Goal: Task Accomplishment & Management: Use online tool/utility

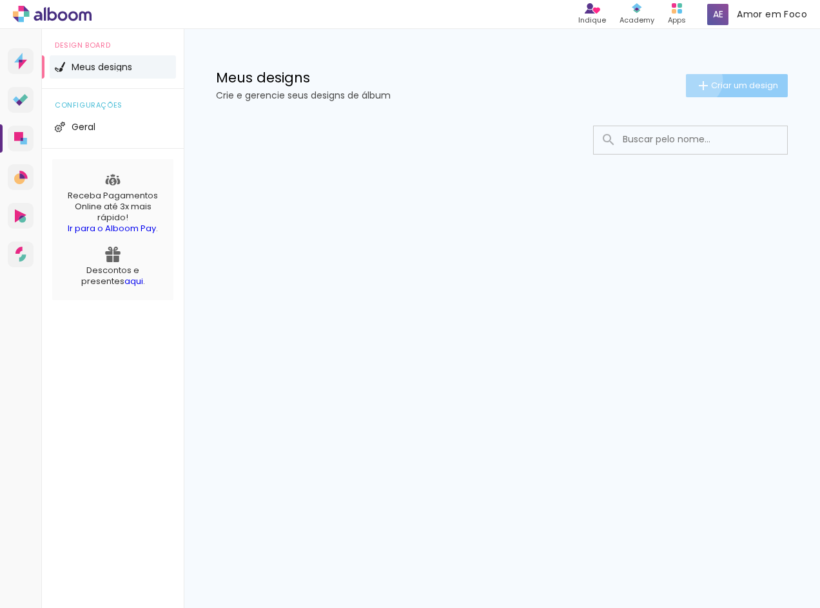
click at [695, 81] on iron-icon at bounding box center [702, 85] width 15 height 15
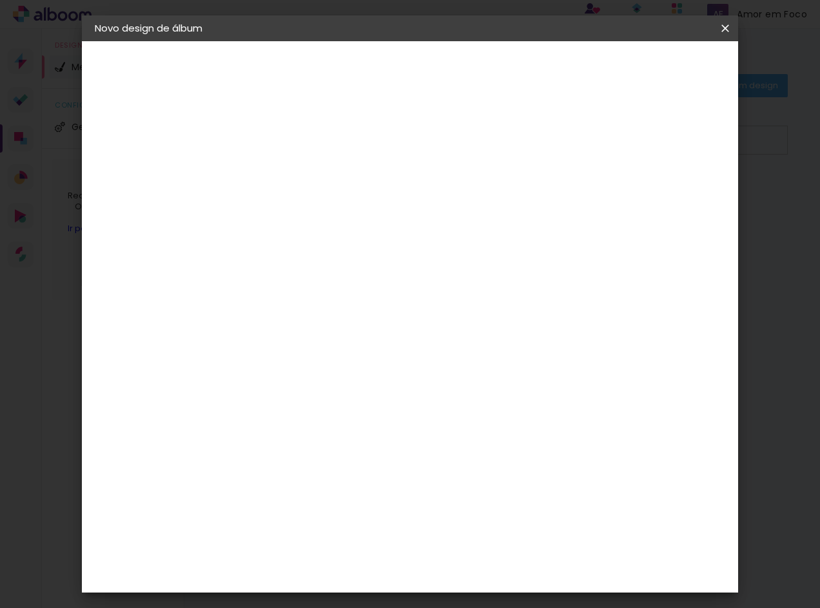
click at [305, 178] on input at bounding box center [305, 173] width 0 height 20
type input "J"
type input "Adailton & [PERSON_NAME]"
type paper-input "Adailton & [PERSON_NAME]"
click at [0, 0] on slot "Avançar" at bounding box center [0, 0] width 0 height 0
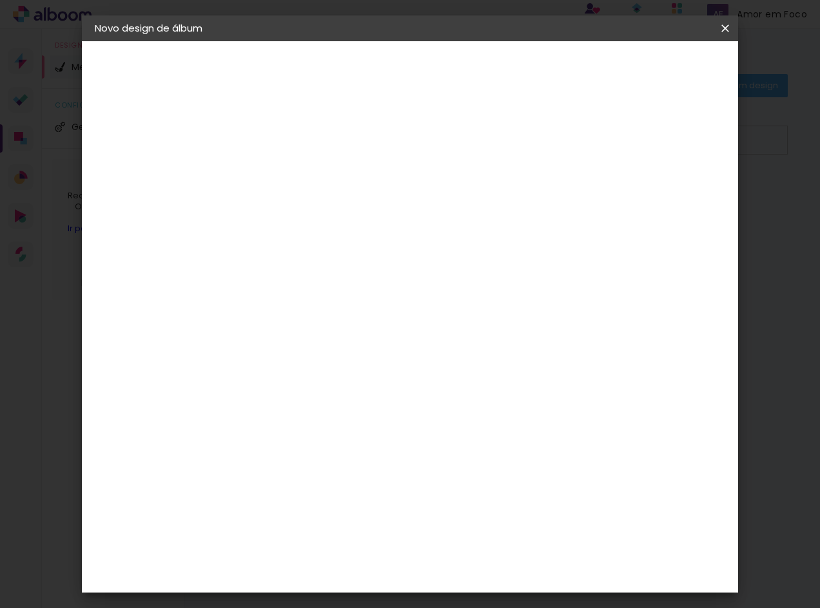
click at [393, 204] on input "[GEOGRAPHIC_DATA]" at bounding box center [333, 206] width 120 height 16
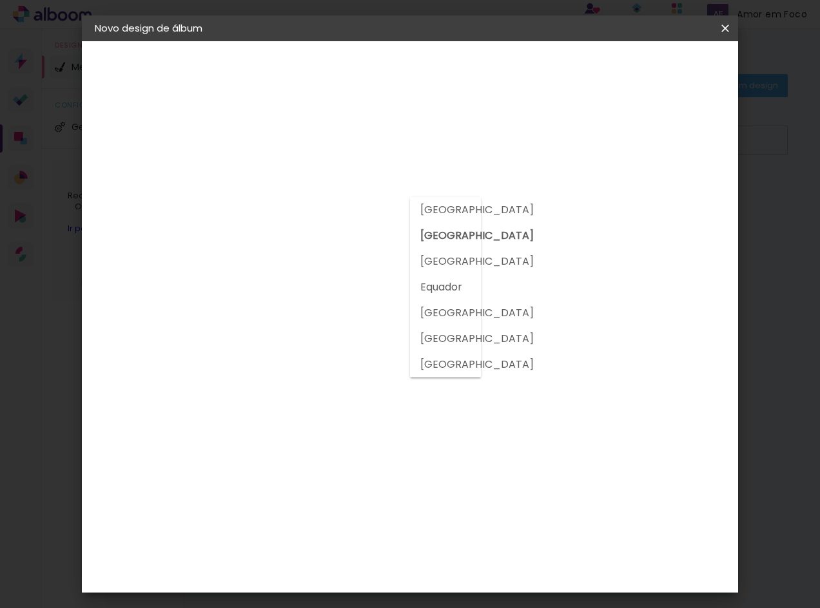
click at [0, 0] on slot "[GEOGRAPHIC_DATA]" at bounding box center [0, 0] width 0 height 0
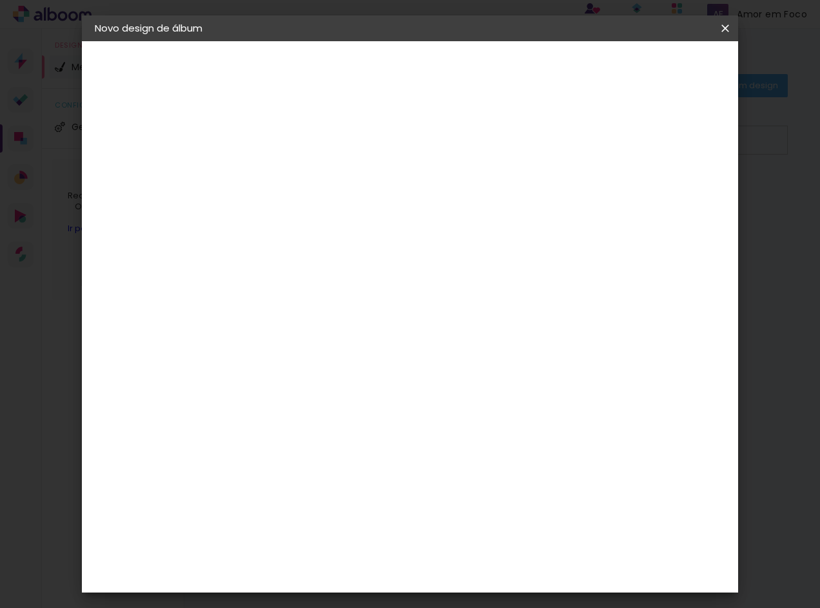
scroll to position [1050, 0]
click at [331, 371] on div "Fênix Álbuns" at bounding box center [314, 381] width 34 height 21
click at [547, 71] on paper-button "Avançar" at bounding box center [514, 68] width 63 height 22
click at [483, 243] on span "20.3 × 50.7 cm" at bounding box center [461, 260] width 43 height 34
click at [0, 0] on slot "Avançar" at bounding box center [0, 0] width 0 height 0
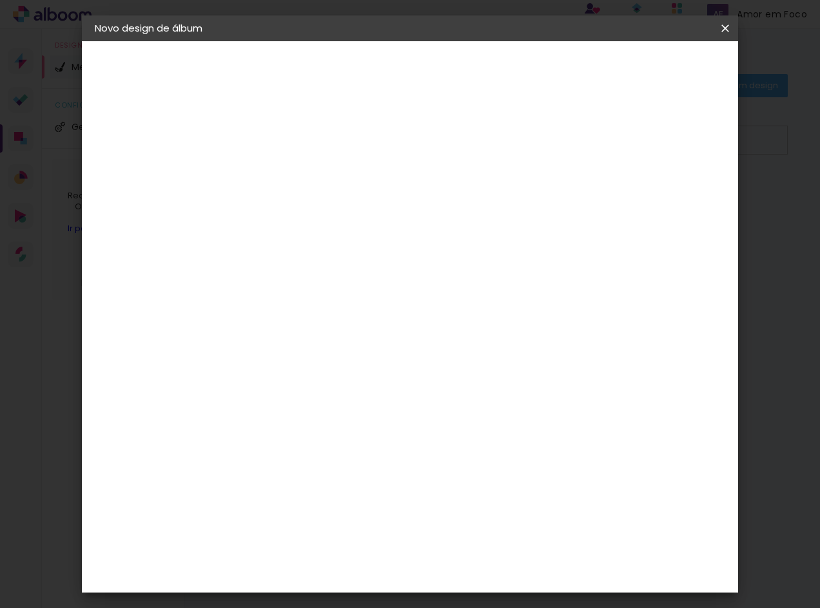
click at [644, 69] on span "Iniciar design" at bounding box center [614, 68] width 59 height 9
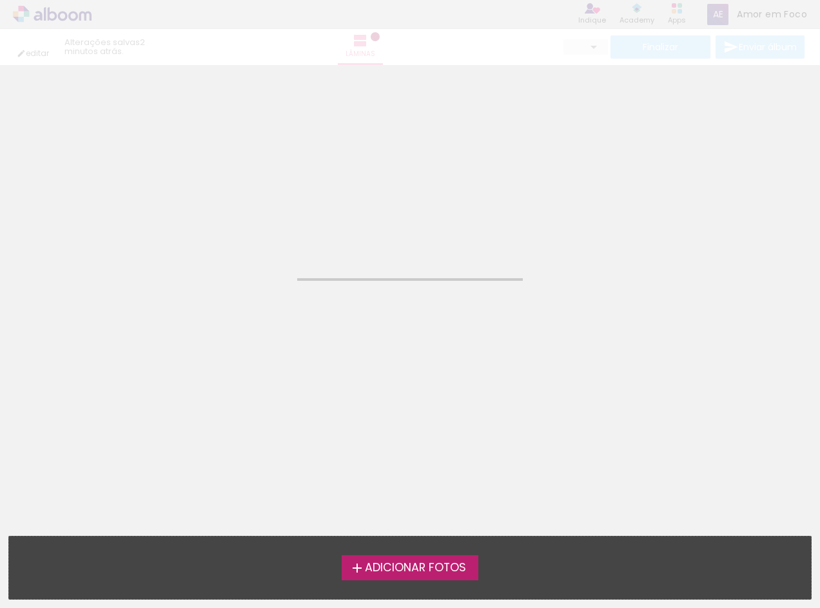
click at [382, 574] on span "Adicionar Fotos" at bounding box center [415, 569] width 101 height 12
click at [0, 0] on input "file" at bounding box center [0, 0] width 0 height 0
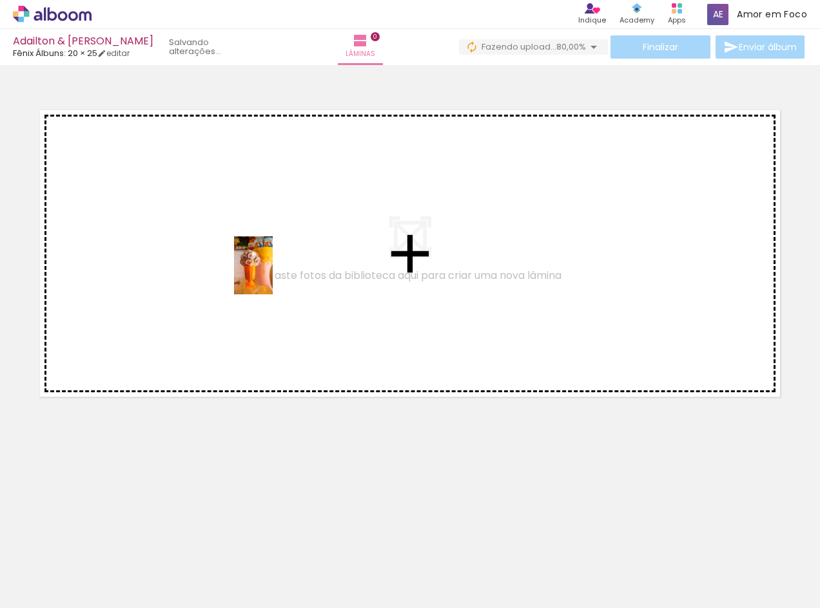
drag, startPoint x: 128, startPoint y: 579, endPoint x: 273, endPoint y: 275, distance: 336.7
click at [273, 275] on quentale-workspace at bounding box center [410, 304] width 820 height 608
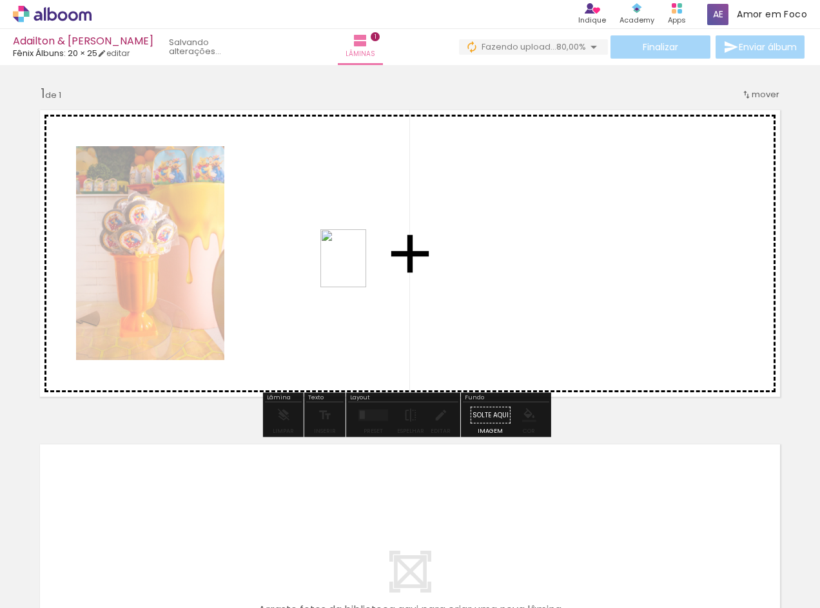
drag, startPoint x: 190, startPoint y: 565, endPoint x: 359, endPoint y: 268, distance: 341.7
click at [359, 268] on quentale-workspace at bounding box center [410, 304] width 820 height 608
drag, startPoint x: 285, startPoint y: 569, endPoint x: 530, endPoint y: 291, distance: 370.3
click at [530, 291] on quentale-workspace at bounding box center [410, 304] width 820 height 608
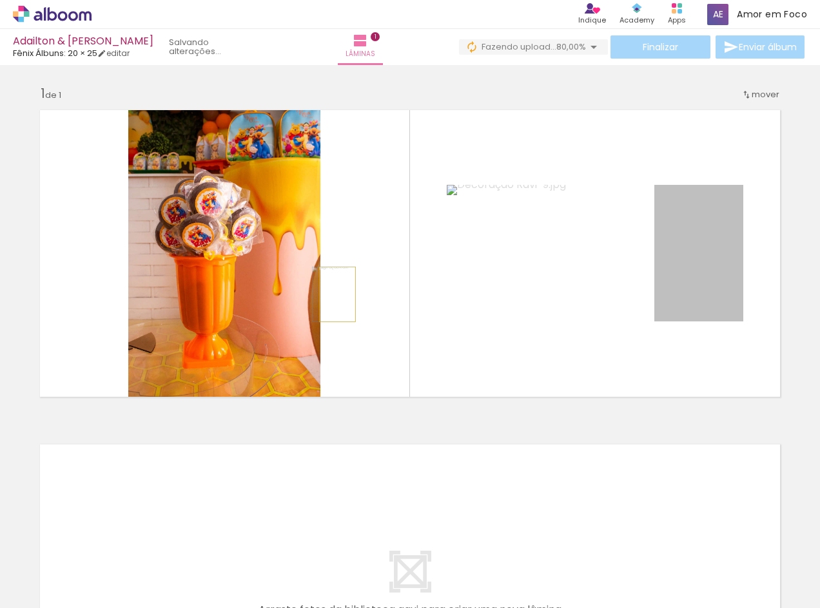
drag, startPoint x: 699, startPoint y: 282, endPoint x: 333, endPoint y: 295, distance: 366.3
click at [333, 295] on quentale-layouter at bounding box center [409, 253] width 755 height 302
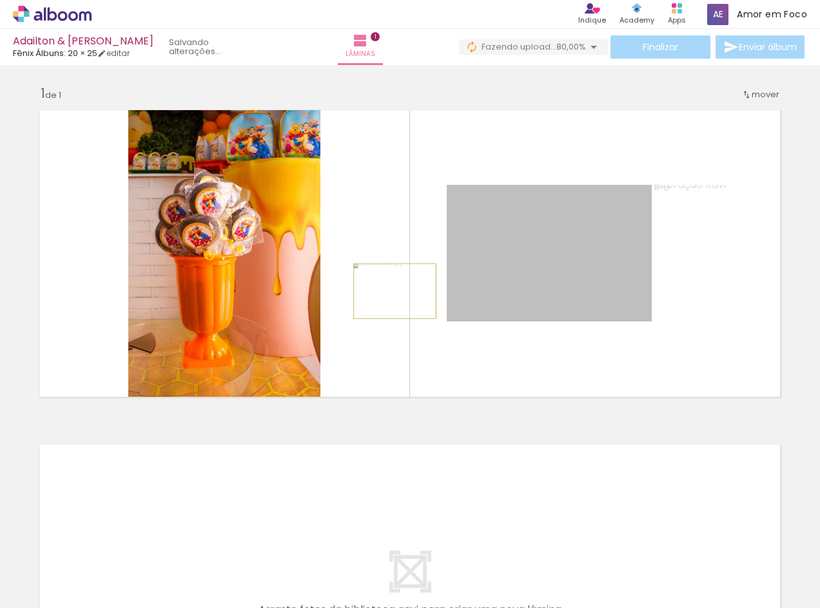
drag, startPoint x: 528, startPoint y: 287, endPoint x: 390, endPoint y: 291, distance: 138.6
click at [390, 291] on quentale-layouter at bounding box center [409, 253] width 755 height 302
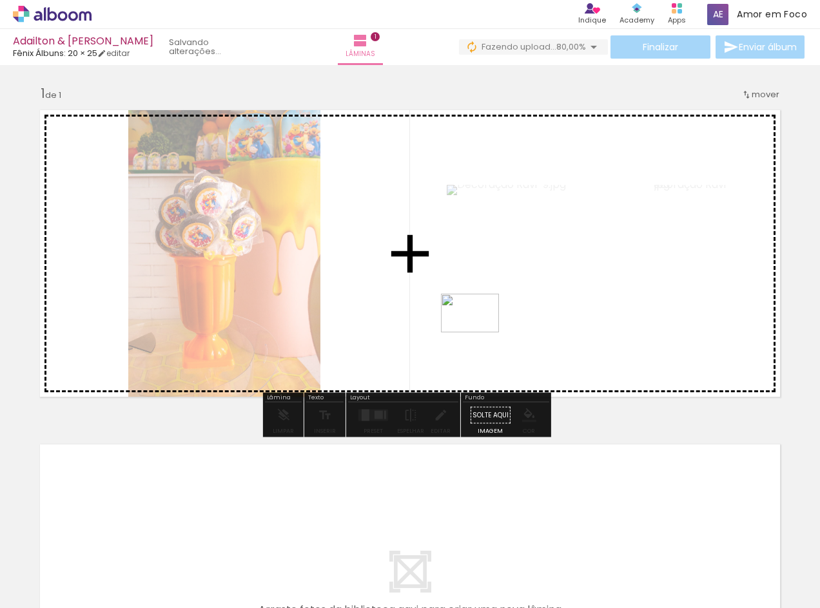
drag, startPoint x: 362, startPoint y: 571, endPoint x: 479, endPoint y: 333, distance: 266.0
click at [479, 333] on quentale-workspace at bounding box center [410, 304] width 820 height 608
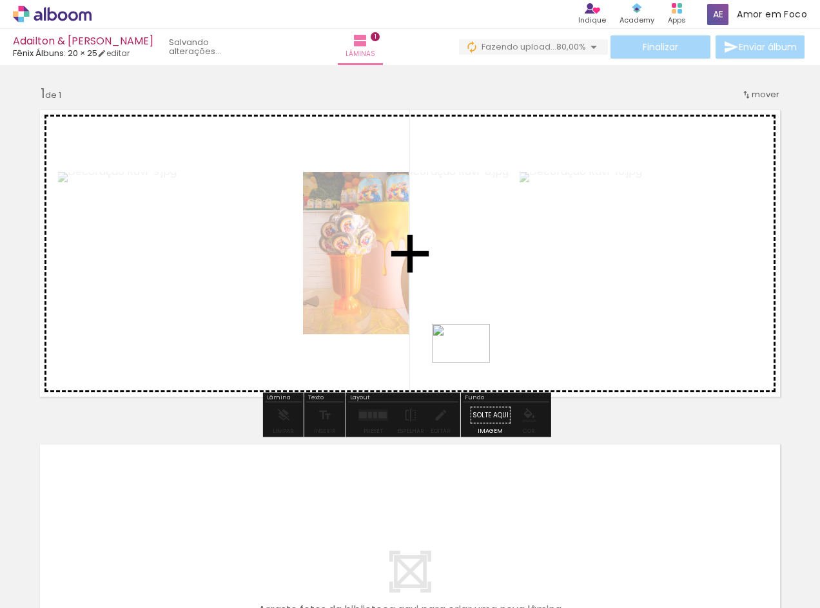
drag, startPoint x: 406, startPoint y: 573, endPoint x: 472, endPoint y: 362, distance: 220.8
click at [472, 362] on quentale-workspace at bounding box center [410, 304] width 820 height 608
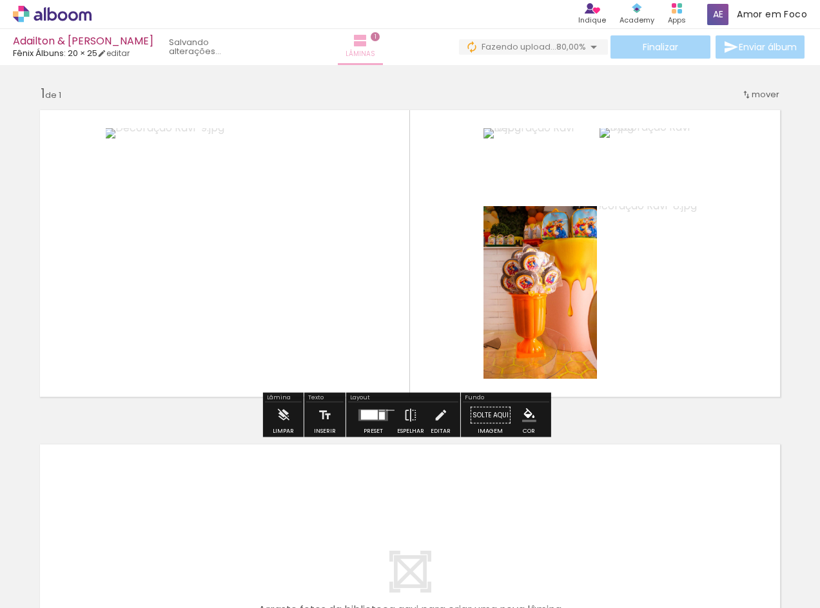
click at [345, 56] on span "Lâminas" at bounding box center [360, 54] width 30 height 12
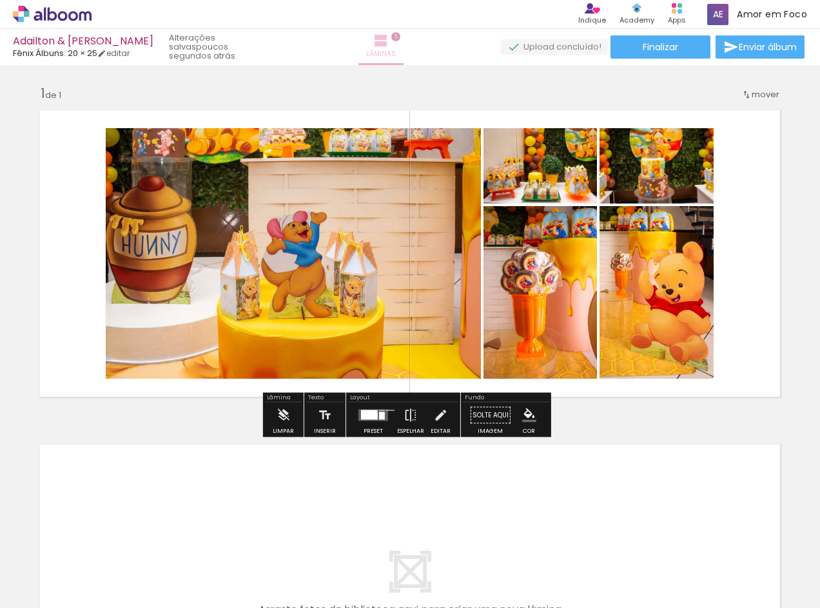
click at [374, 41] on iron-icon at bounding box center [380, 40] width 15 height 15
click at [52, 590] on span "Adicionar Fotos" at bounding box center [45, 591] width 39 height 14
click at [0, 0] on input "file" at bounding box center [0, 0] width 0 height 0
click at [769, 96] on span "mover" at bounding box center [765, 94] width 28 height 12
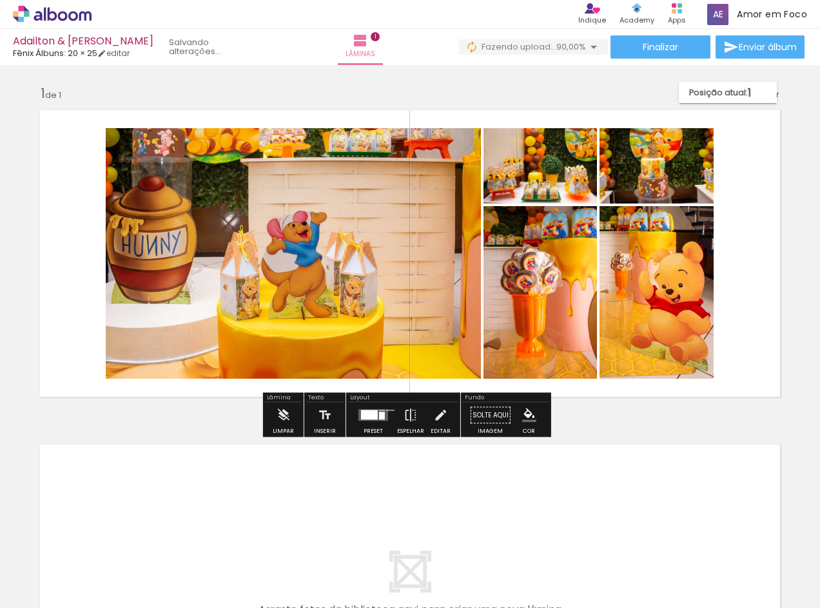
click at [782, 186] on quentale-layouter at bounding box center [409, 253] width 755 height 302
click at [319, 470] on quentale-layouter at bounding box center [409, 588] width 755 height 302
click at [356, 52] on span "Lâminas" at bounding box center [360, 54] width 30 height 12
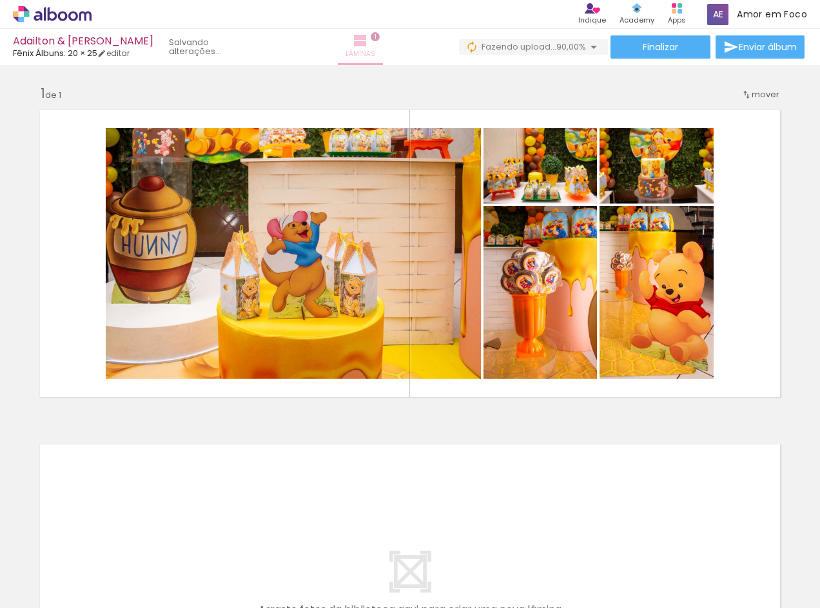
click at [356, 46] on iron-icon at bounding box center [360, 40] width 15 height 15
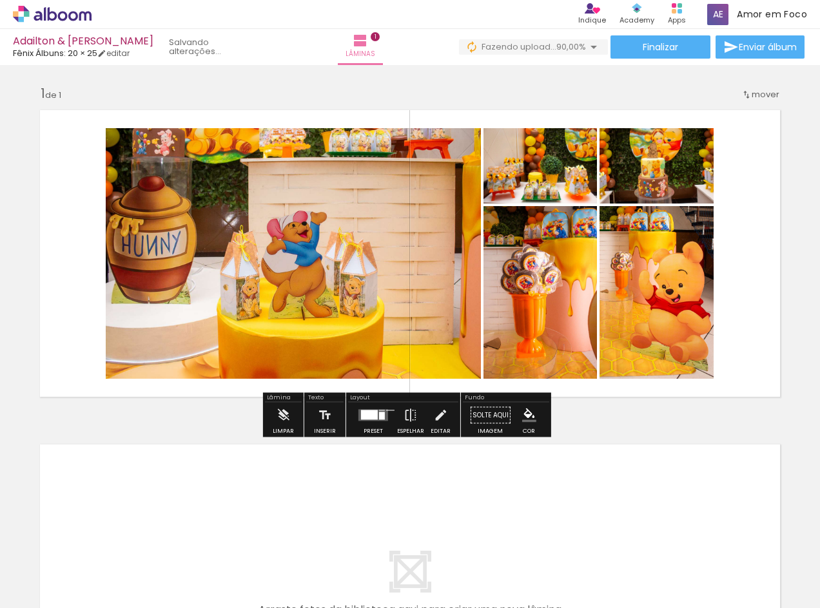
click at [537, 53] on paper-button "0 Fazendo upload... 90,00%" at bounding box center [533, 46] width 149 height 15
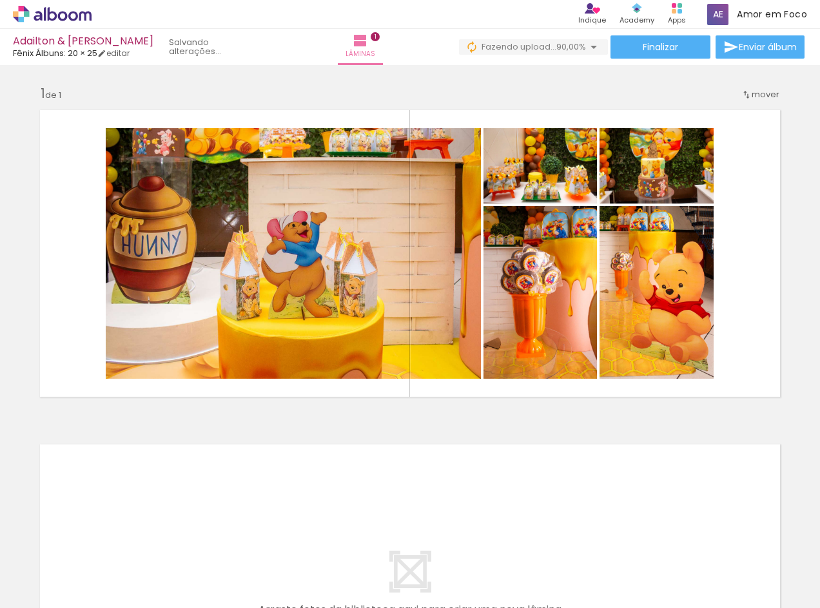
click at [53, 594] on span "Adicionar Fotos" at bounding box center [45, 591] width 39 height 14
click at [0, 0] on input "file" at bounding box center [0, 0] width 0 height 0
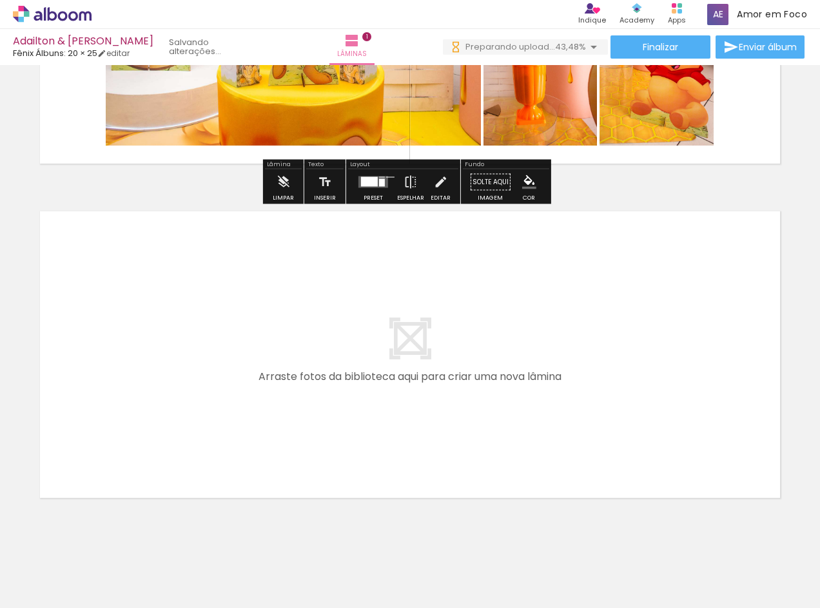
scroll to position [256, 0]
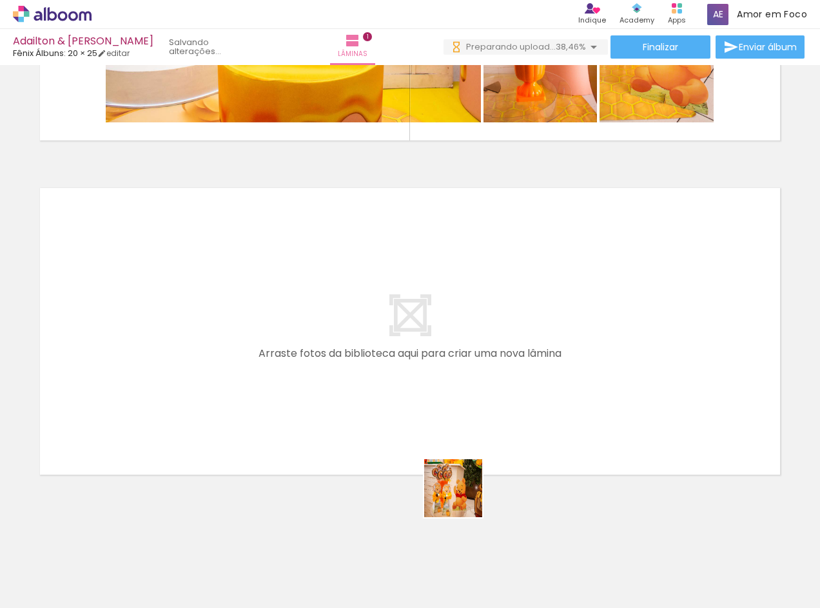
drag, startPoint x: 488, startPoint y: 581, endPoint x: 517, endPoint y: 555, distance: 38.3
click at [408, 376] on quentale-workspace at bounding box center [410, 304] width 820 height 608
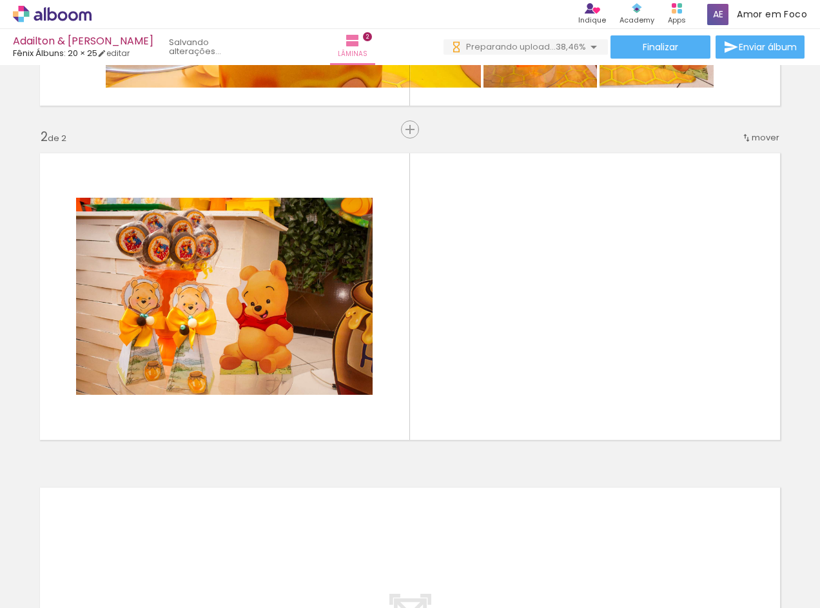
scroll to position [292, 0]
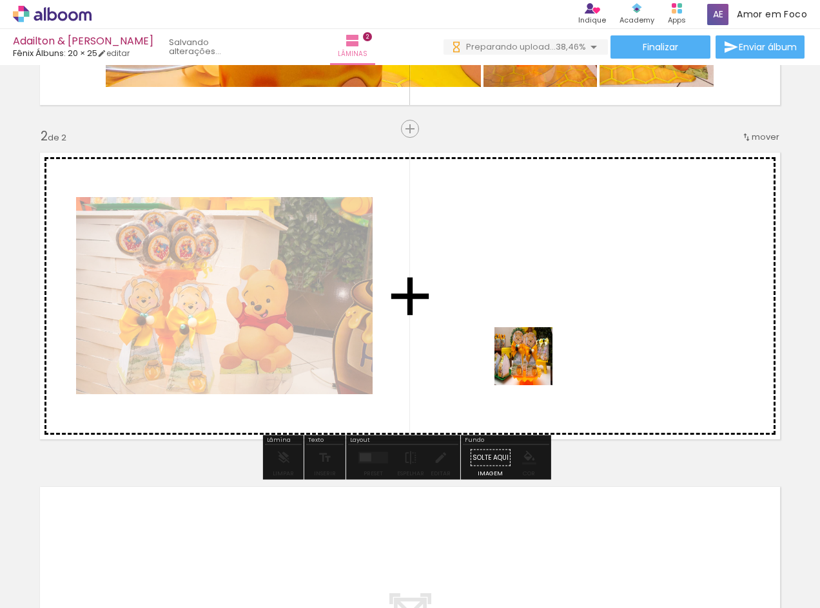
drag, startPoint x: 568, startPoint y: 570, endPoint x: 533, endPoint y: 366, distance: 207.3
click at [533, 366] on quentale-workspace at bounding box center [410, 304] width 820 height 608
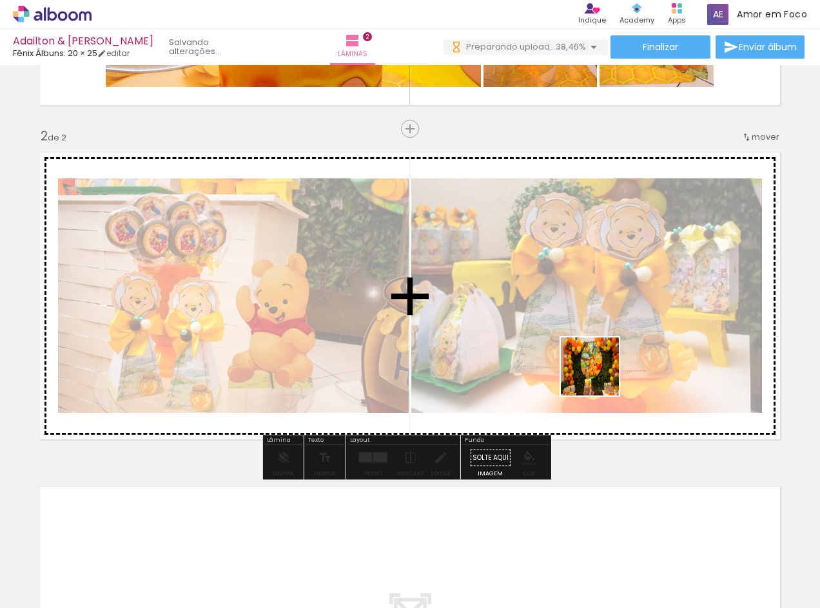
drag, startPoint x: 641, startPoint y: 565, endPoint x: 601, endPoint y: 343, distance: 225.4
click at [601, 343] on quentale-workspace at bounding box center [410, 304] width 820 height 608
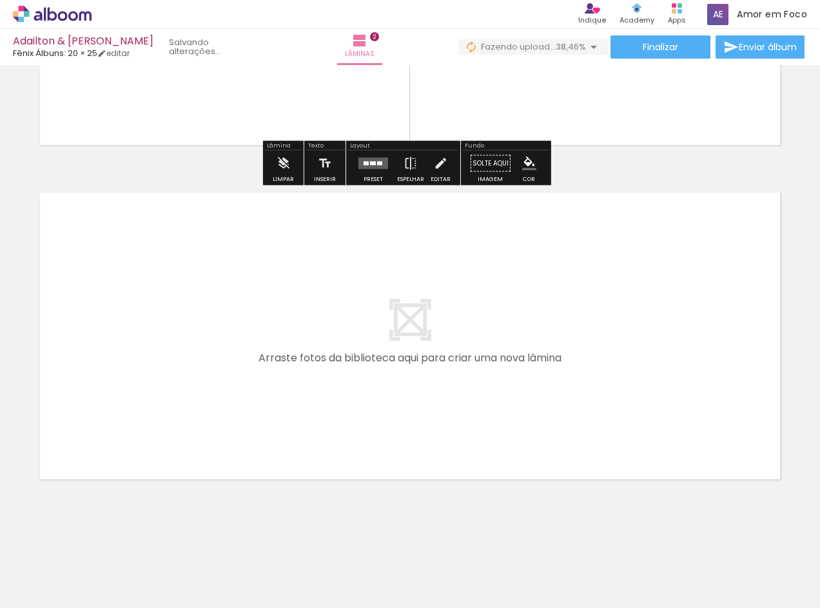
scroll to position [591, 0]
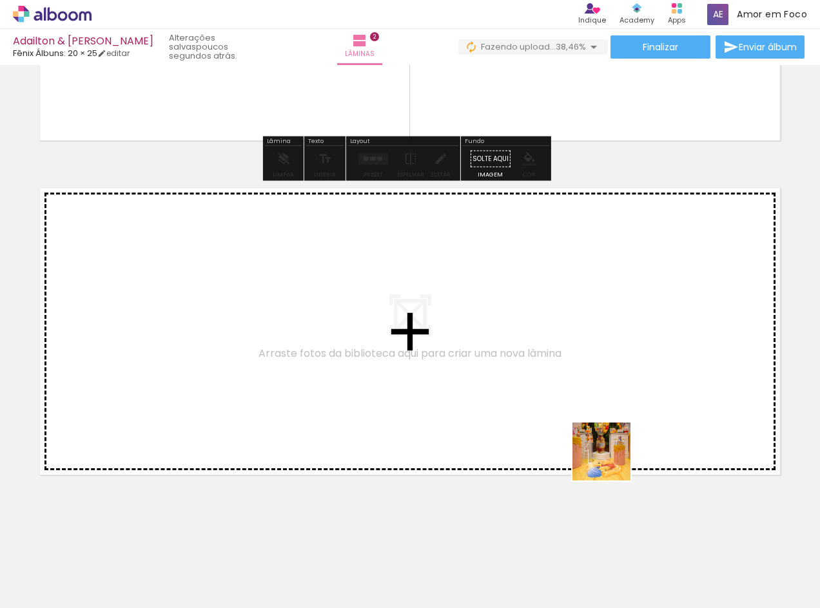
drag, startPoint x: 700, startPoint y: 564, endPoint x: 666, endPoint y: 518, distance: 57.6
click at [528, 383] on quentale-workspace at bounding box center [410, 304] width 820 height 608
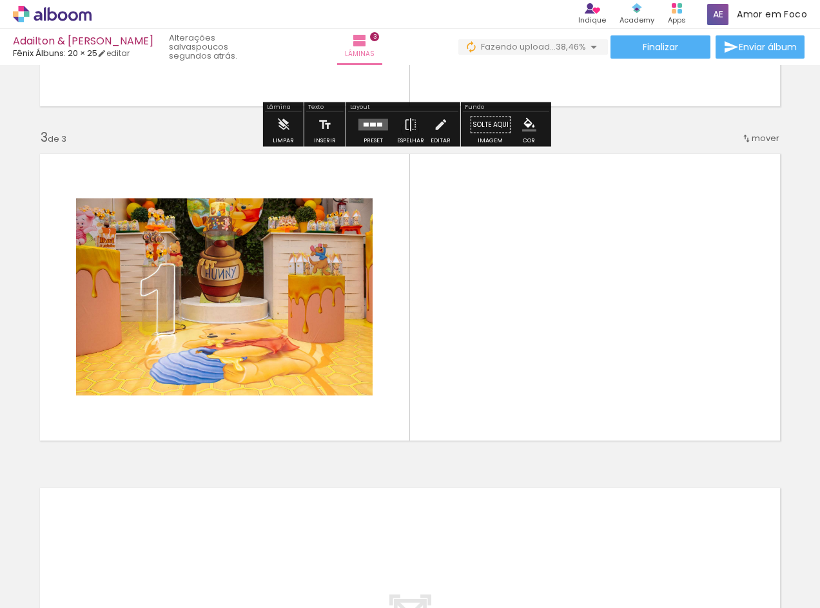
scroll to position [626, 0]
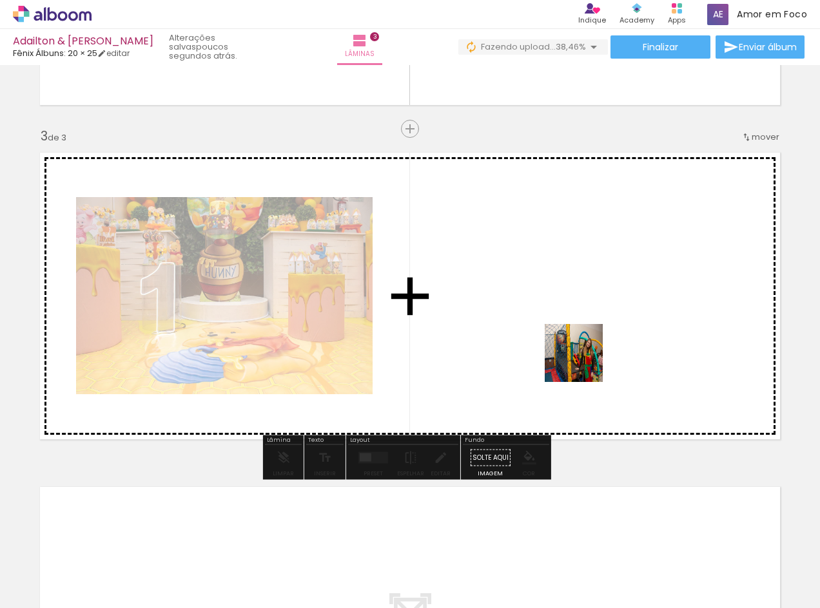
drag, startPoint x: 780, startPoint y: 577, endPoint x: 635, endPoint y: 414, distance: 218.2
click at [556, 313] on quentale-workspace at bounding box center [410, 304] width 820 height 608
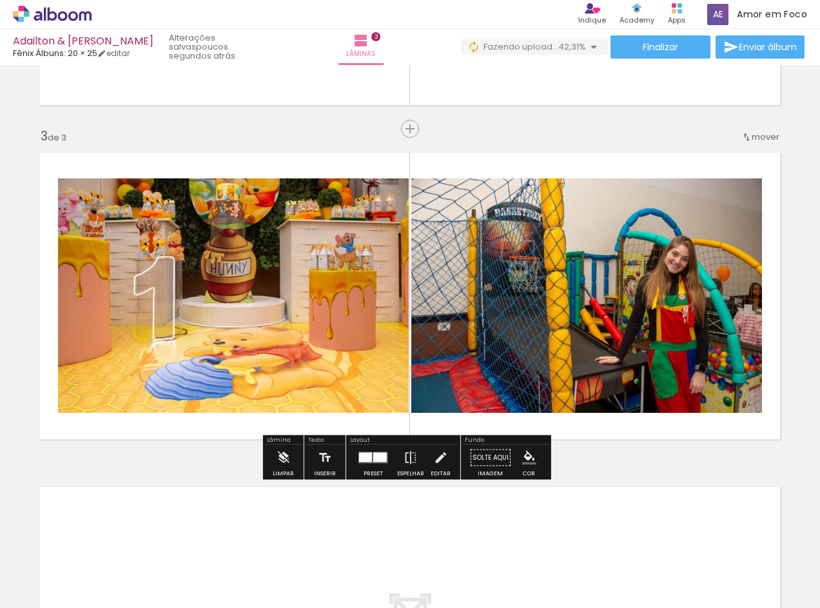
scroll to position [925, 0]
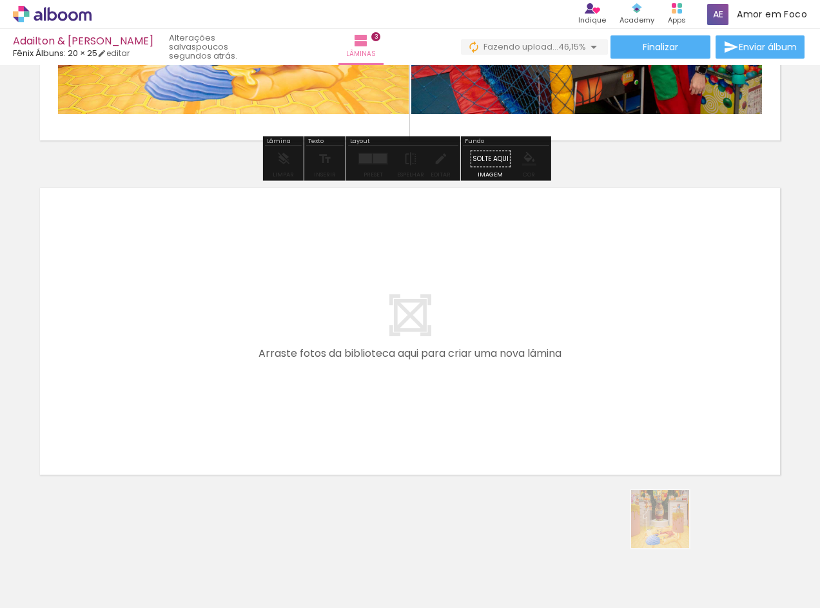
drag, startPoint x: 691, startPoint y: 548, endPoint x: 517, endPoint y: 369, distance: 249.8
click at [517, 369] on quentale-workspace at bounding box center [410, 304] width 820 height 608
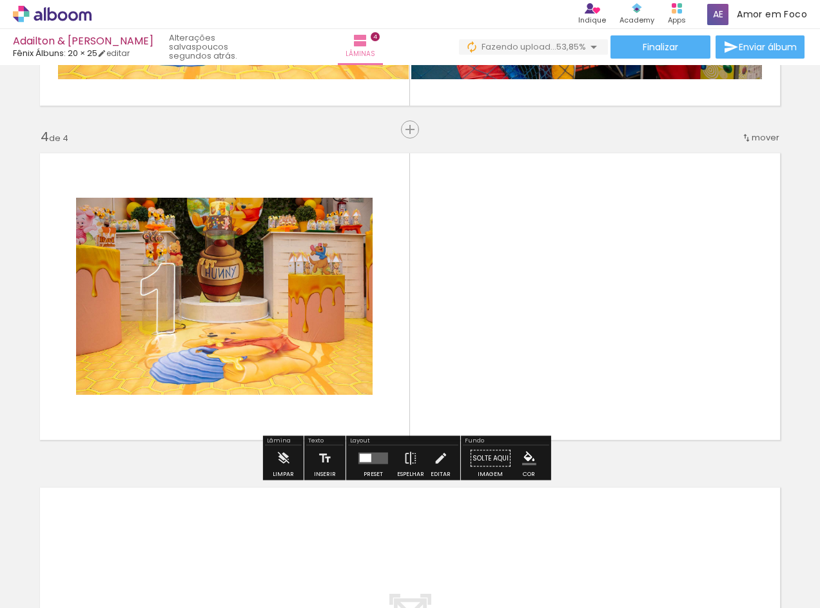
scroll to position [961, 0]
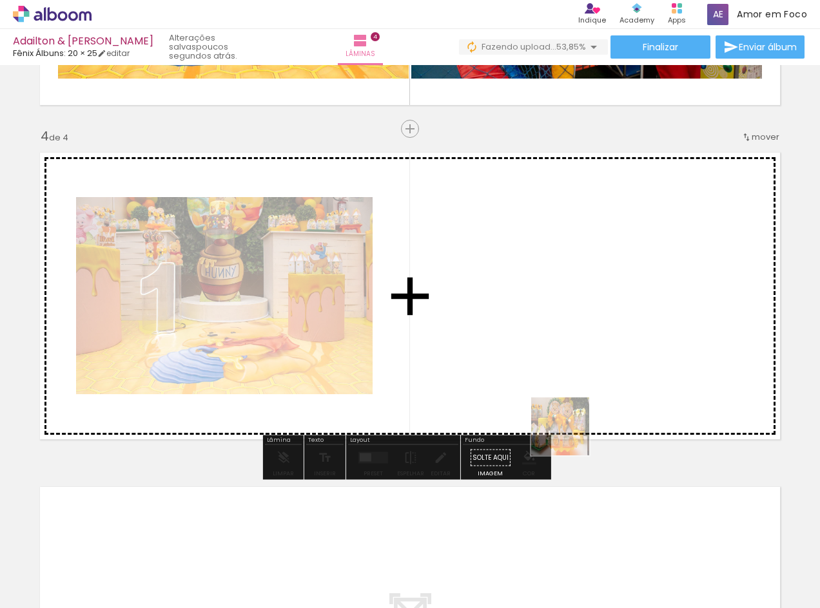
drag, startPoint x: 561, startPoint y: 568, endPoint x: 547, endPoint y: 320, distance: 248.6
click at [547, 320] on quentale-workspace at bounding box center [410, 304] width 820 height 608
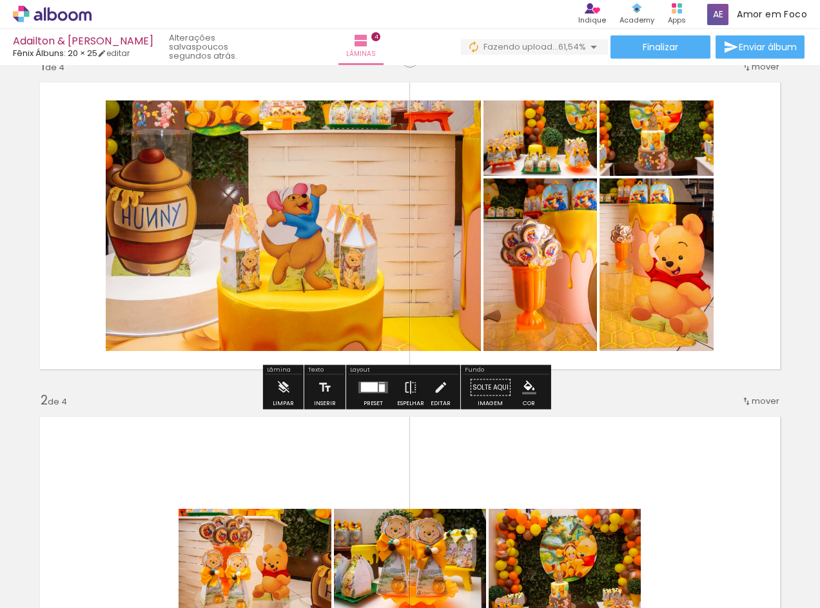
scroll to position [0, 0]
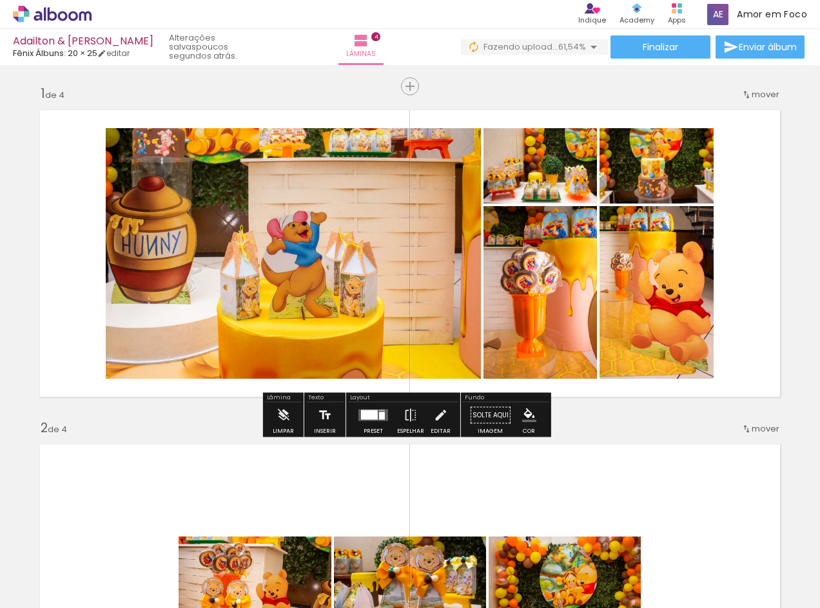
click at [318, 421] on iron-icon at bounding box center [325, 416] width 14 height 26
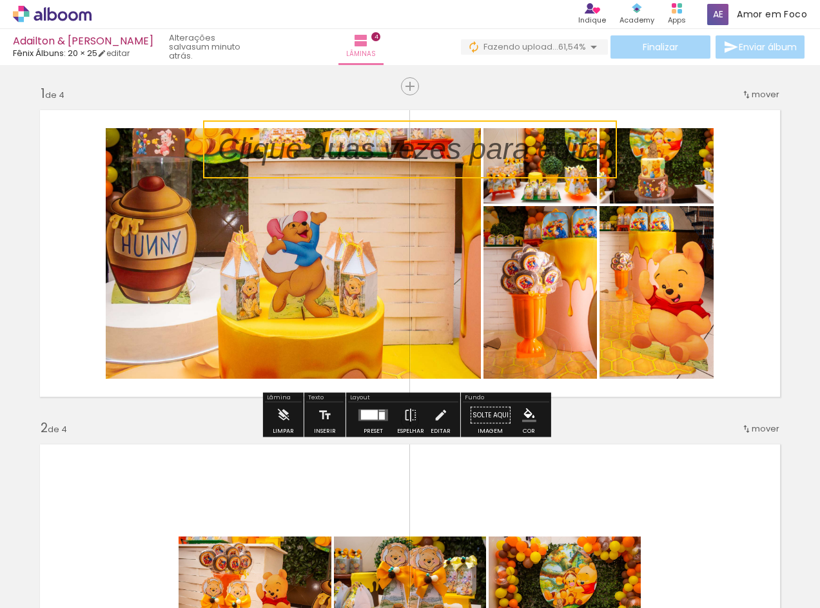
drag, startPoint x: 334, startPoint y: 250, endPoint x: 363, endPoint y: 162, distance: 92.9
click at [363, 162] on quentale-selection at bounding box center [410, 150] width 414 height 58
drag, startPoint x: 307, startPoint y: 277, endPoint x: 305, endPoint y: 316, distance: 39.3
click at [305, 316] on quentale-layouter at bounding box center [409, 253] width 755 height 302
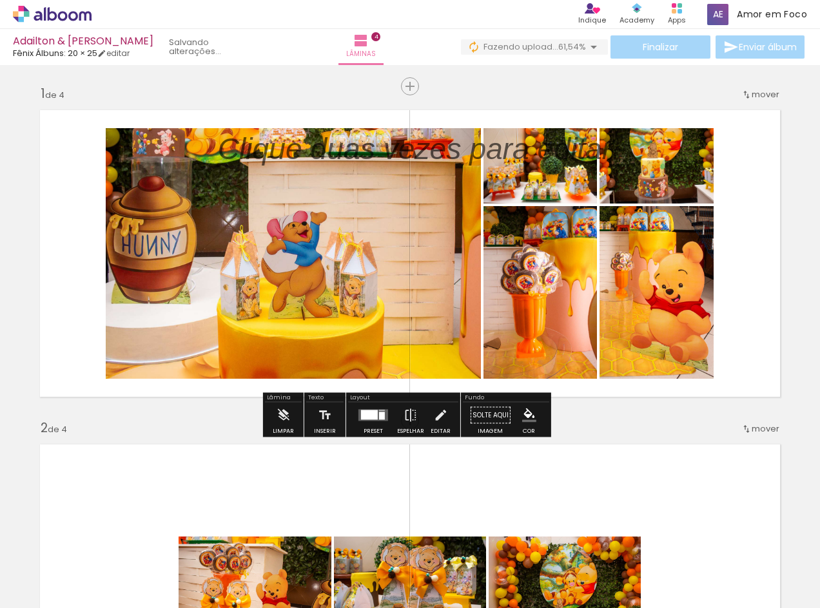
click at [521, 424] on paper-menu-button "#ffebee #ffcdd2 #ef9a9a #e57373 #ef5350 #f44336 #e53935 #d32f2f #c62828 #b71c1c…" at bounding box center [529, 415] width 24 height 24
click at [522, 420] on iron-icon "color picker" at bounding box center [529, 416] width 14 height 14
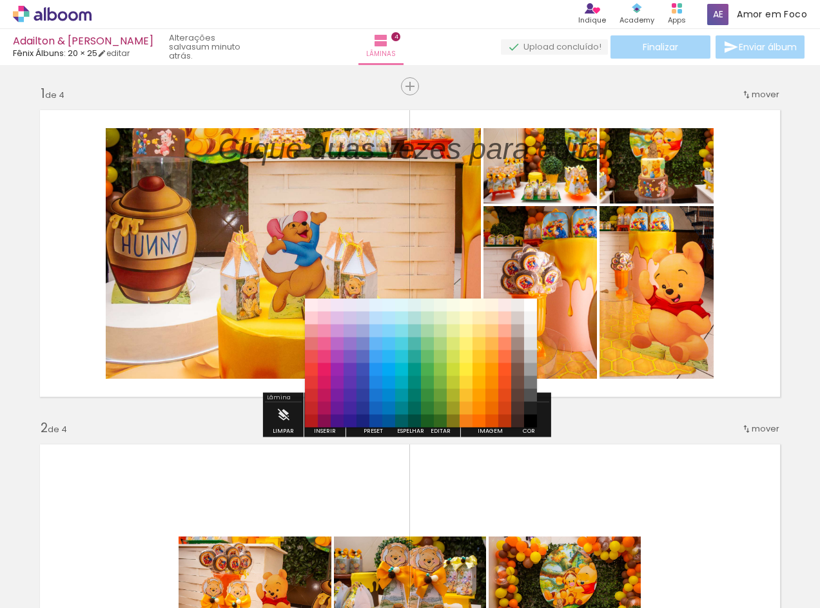
click at [521, 420] on paper-item "#3e2723" at bounding box center [517, 421] width 13 height 13
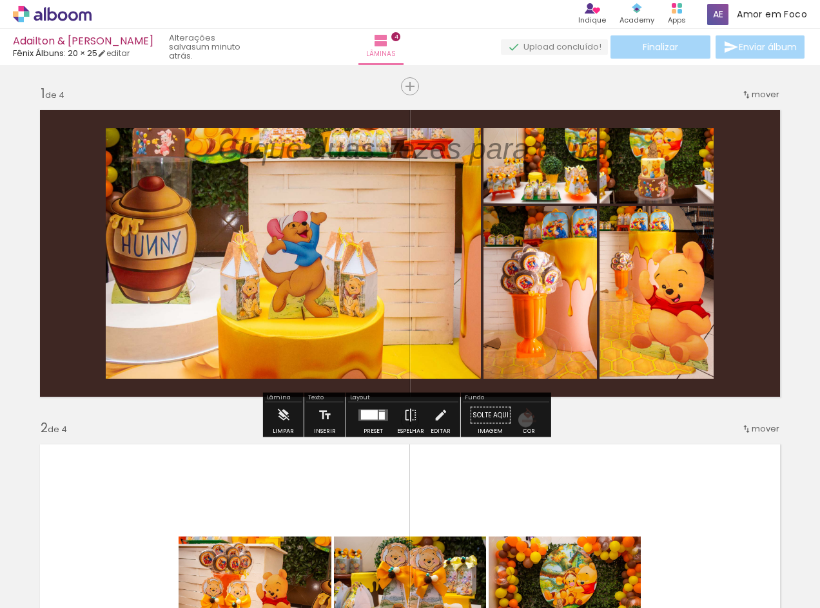
click at [522, 420] on iron-icon "color picker" at bounding box center [529, 416] width 14 height 14
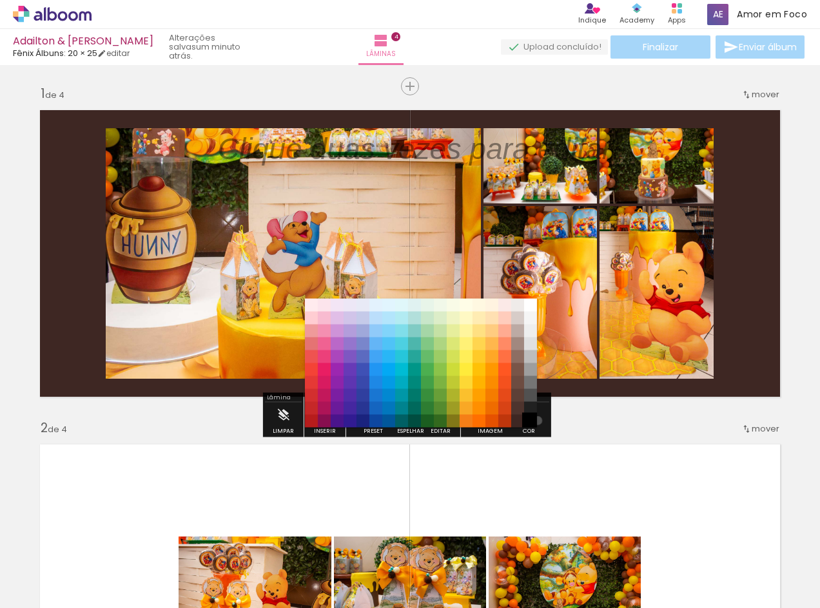
click at [533, 421] on paper-item "#000000" at bounding box center [530, 421] width 13 height 13
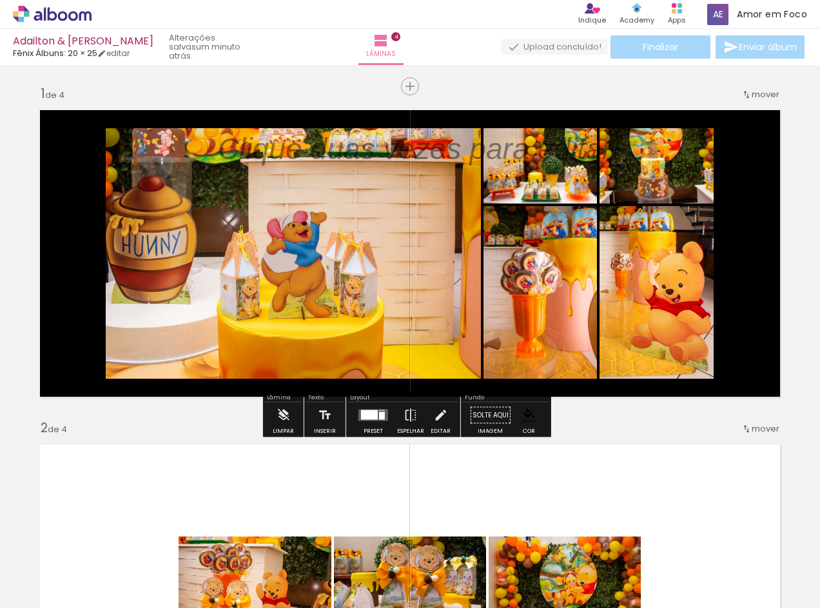
click at [430, 151] on p at bounding box center [424, 149] width 413 height 43
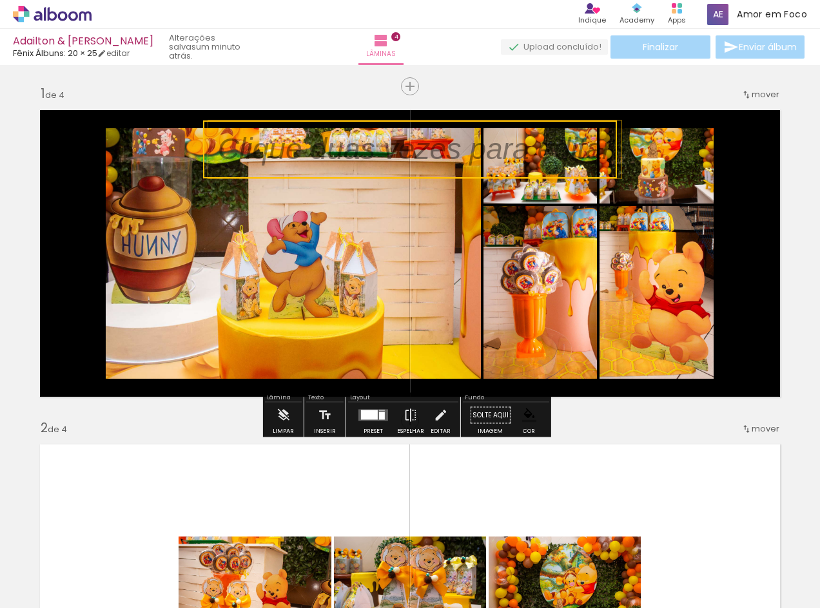
click at [430, 151] on quentale-selection at bounding box center [410, 150] width 414 height 58
click at [430, 151] on p at bounding box center [424, 149] width 413 height 43
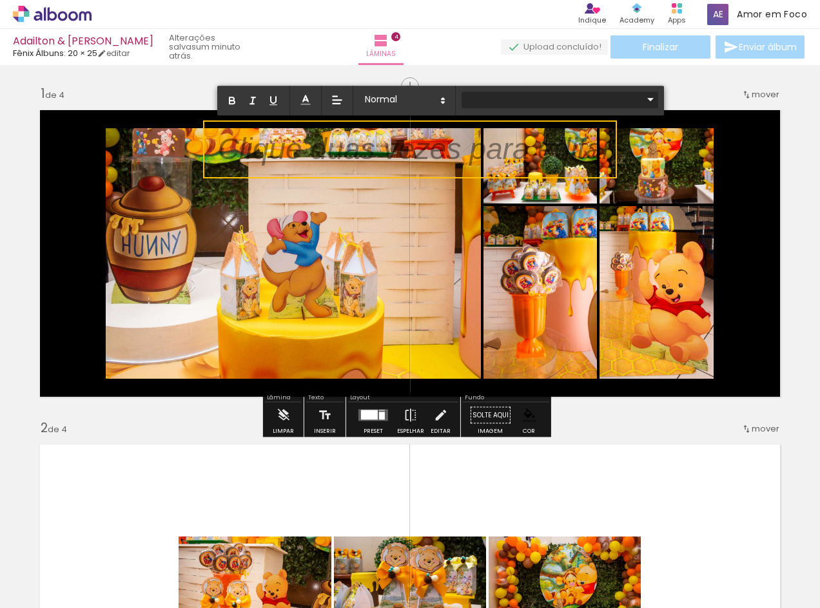
click at [643, 95] on iron-icon at bounding box center [650, 99] width 15 height 15
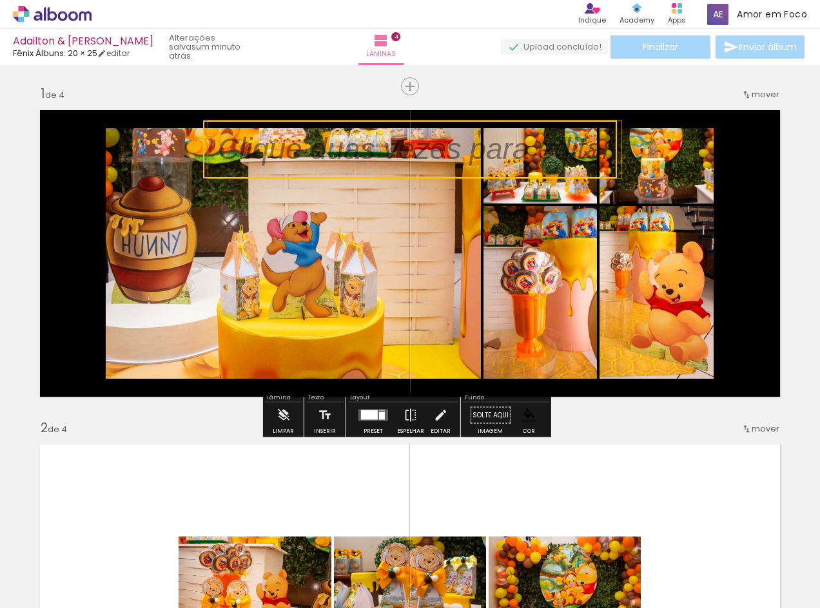
click at [563, 146] on quentale-selection at bounding box center [410, 150] width 414 height 58
type input "Sans Serif"
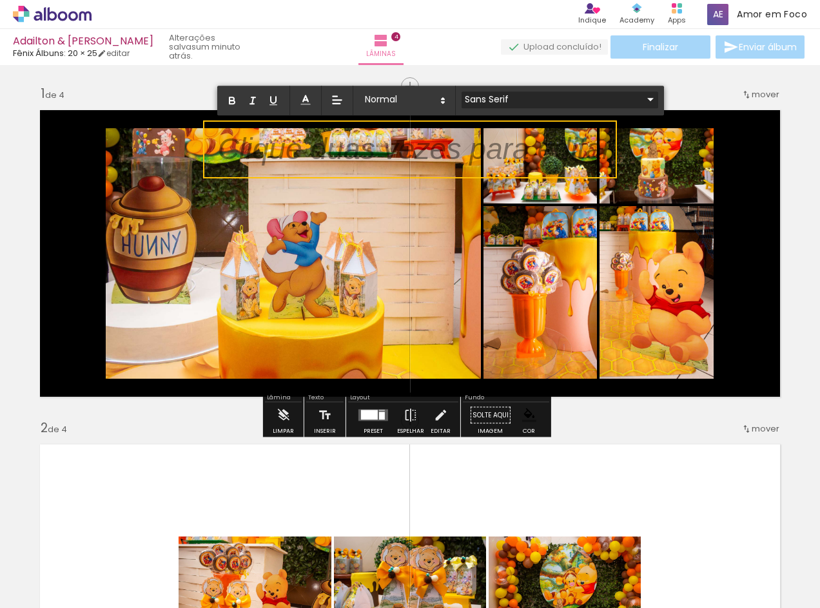
click at [643, 95] on iron-icon at bounding box center [650, 99] width 15 height 15
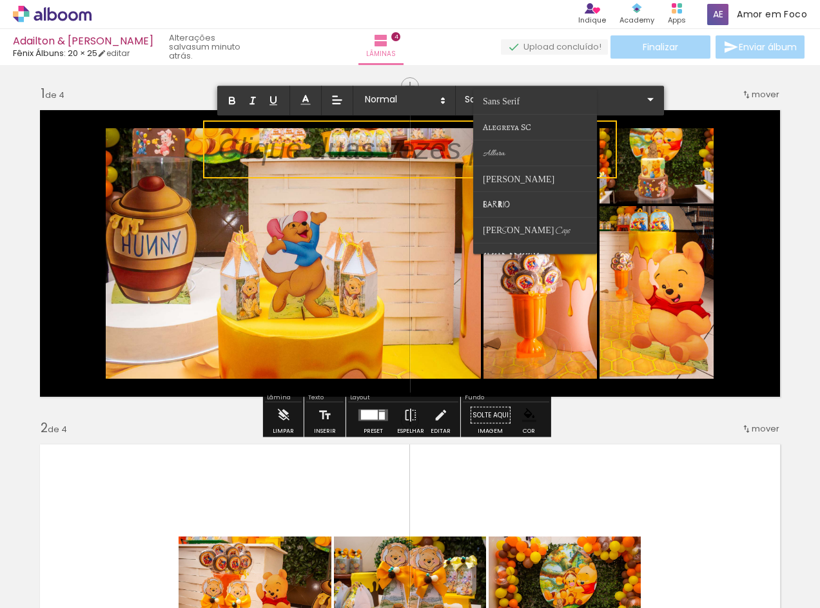
click at [365, 146] on p at bounding box center [415, 157] width 394 height 43
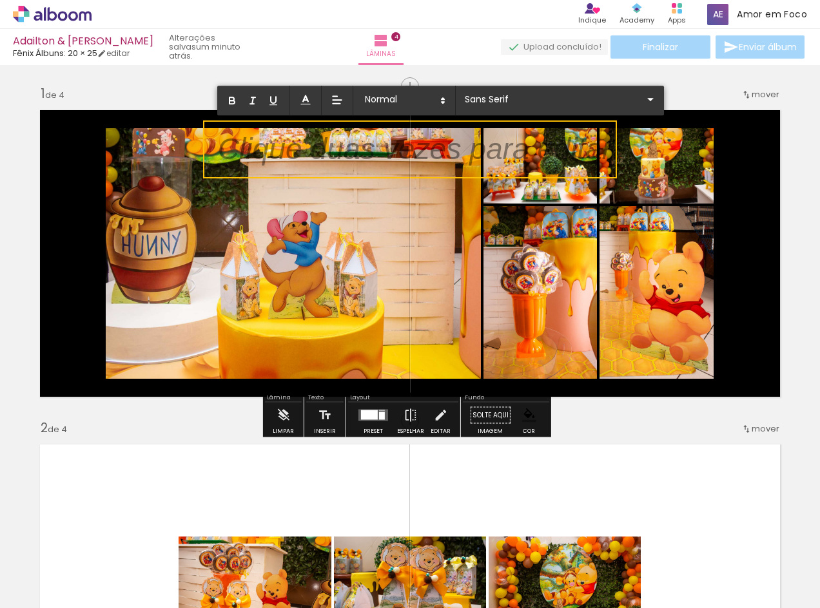
click at [59, 230] on quentale-layouter at bounding box center [409, 253] width 755 height 302
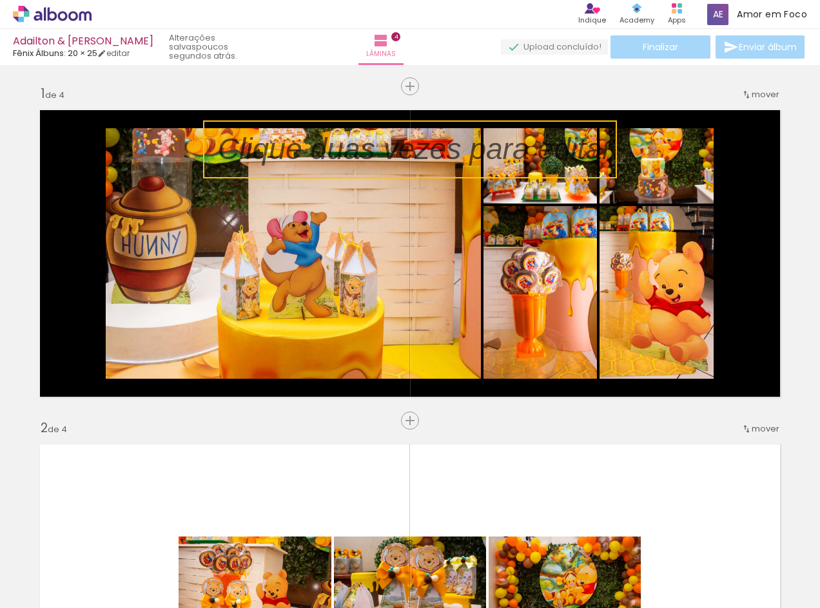
scroll to position [1260, 0]
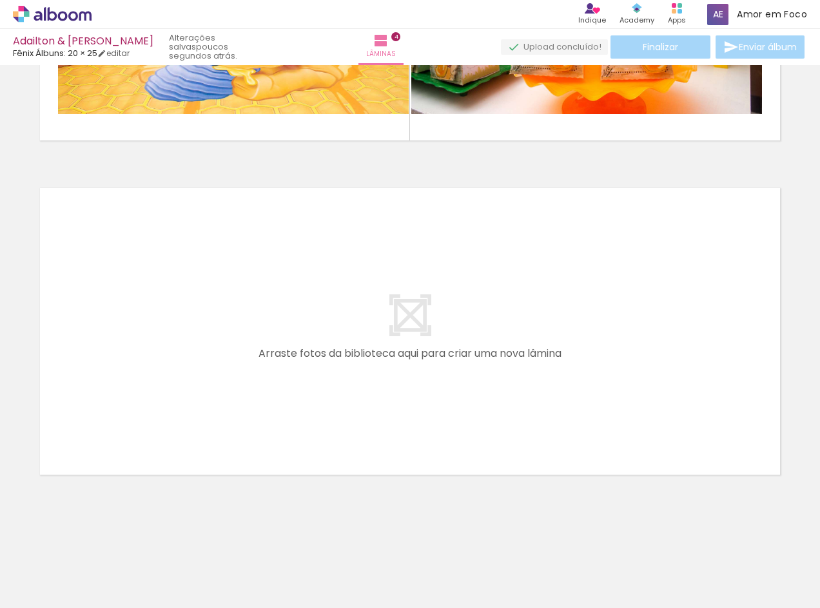
click at [316, 372] on quentale-layouter at bounding box center [409, 331] width 755 height 302
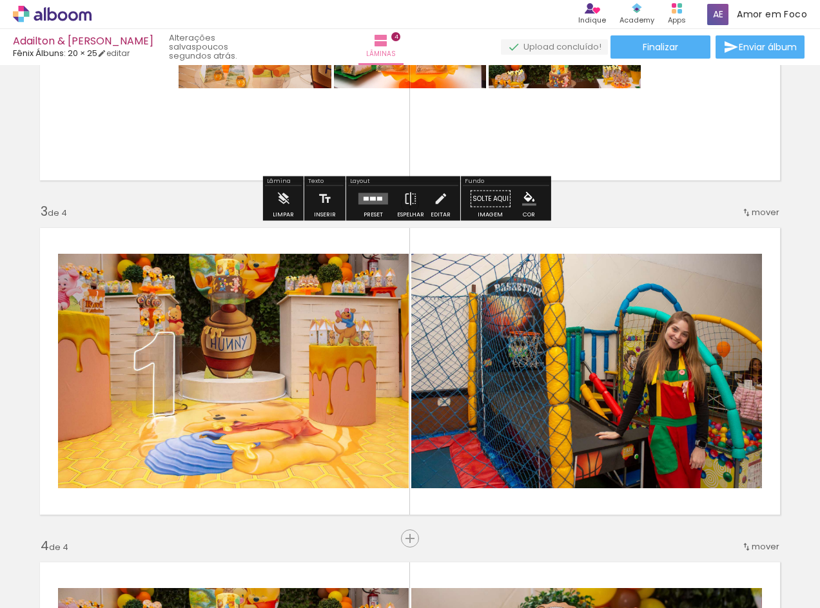
scroll to position [0, 0]
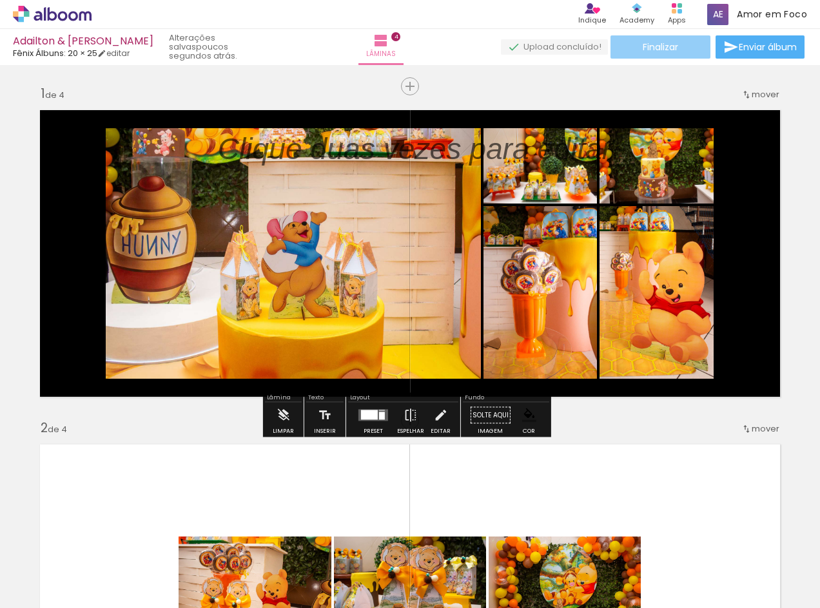
click at [650, 43] on span "Finalizar" at bounding box center [660, 47] width 35 height 9
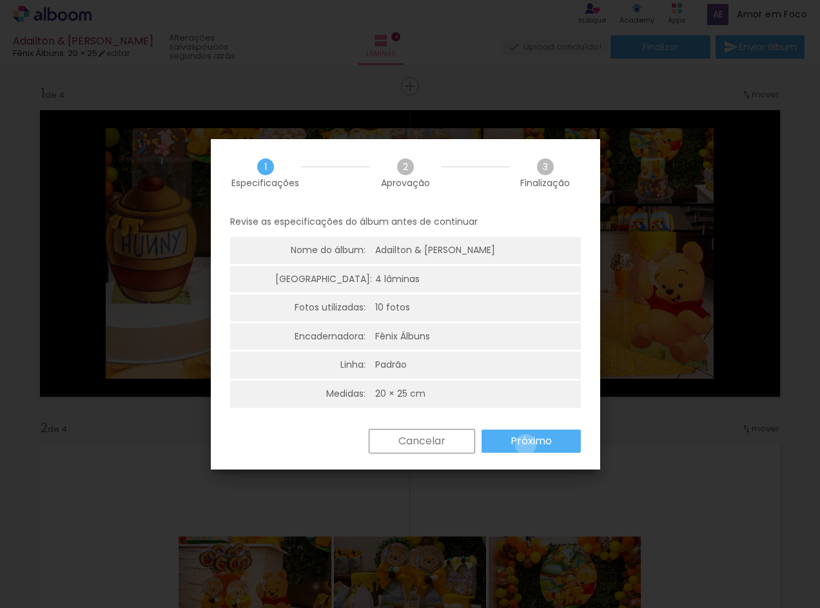
click at [0, 0] on slot "Próximo" at bounding box center [0, 0] width 0 height 0
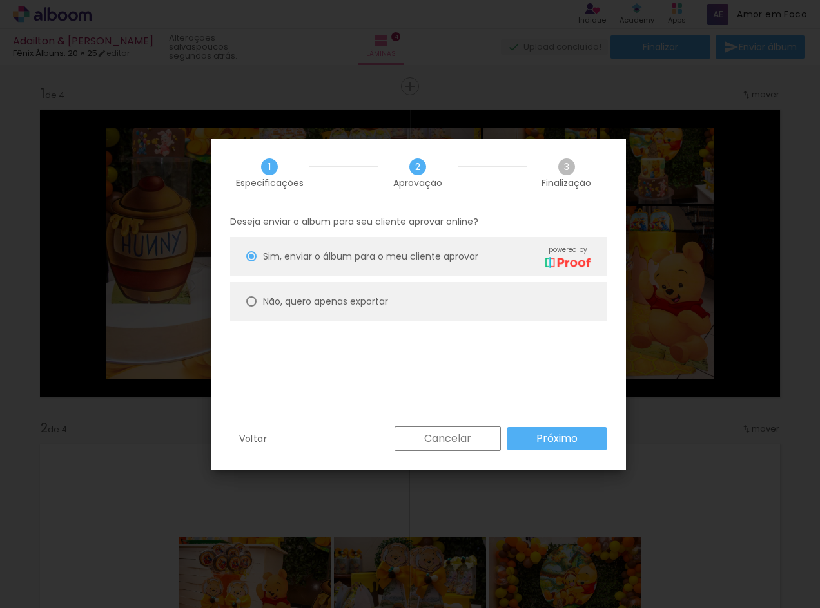
click at [254, 302] on div at bounding box center [251, 301] width 10 height 10
type paper-radio-button "on"
click at [0, 0] on slot "Próximo" at bounding box center [0, 0] width 0 height 0
type input "Alta, 300 DPI"
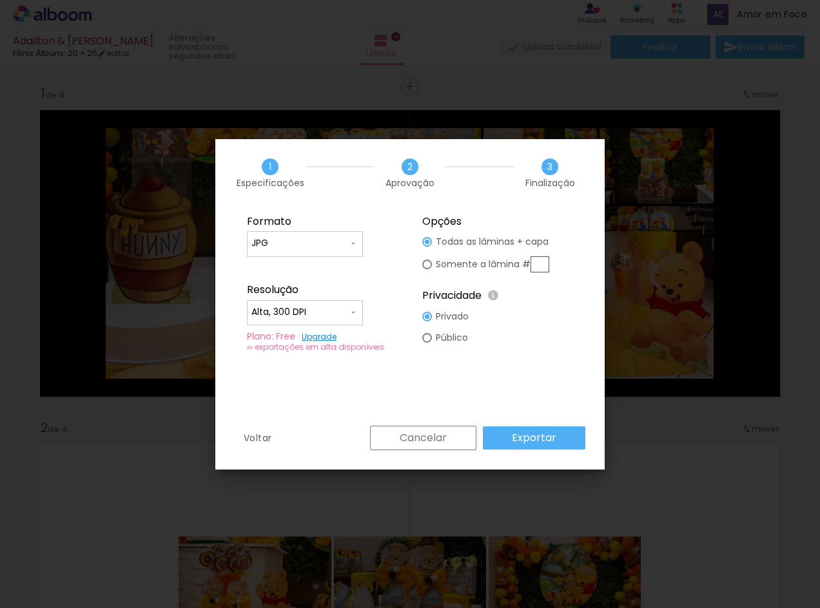
click at [341, 314] on input "Alta, 300 DPI" at bounding box center [299, 312] width 97 height 13
click at [341, 314] on paper-item "Alta, 300 DPI" at bounding box center [305, 311] width 116 height 26
click at [0, 0] on slot "Público" at bounding box center [0, 0] width 0 height 0
type paper-radio-button "on"
click at [0, 0] on slot "Exportar" at bounding box center [0, 0] width 0 height 0
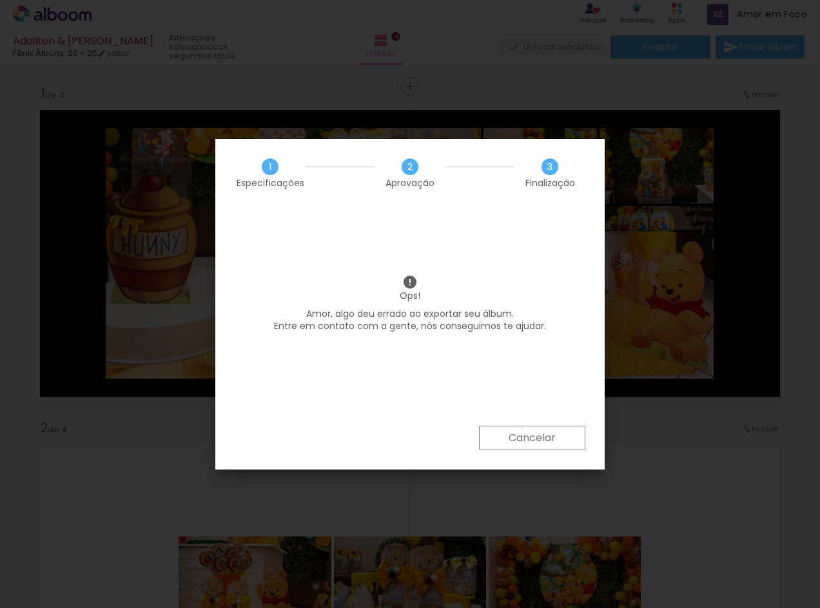
click at [521, 429] on paper-button "Cancelar" at bounding box center [532, 438] width 106 height 24
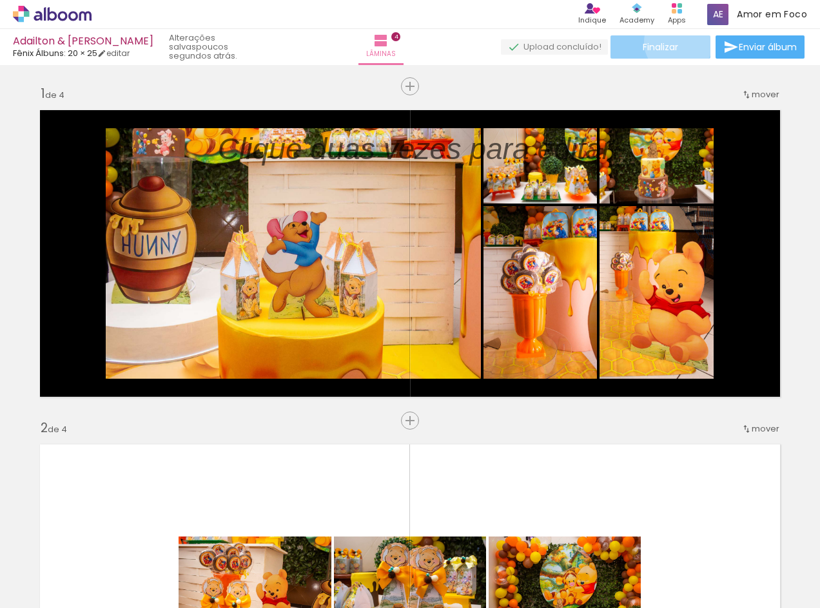
click at [673, 43] on span "Finalizar" at bounding box center [660, 47] width 35 height 9
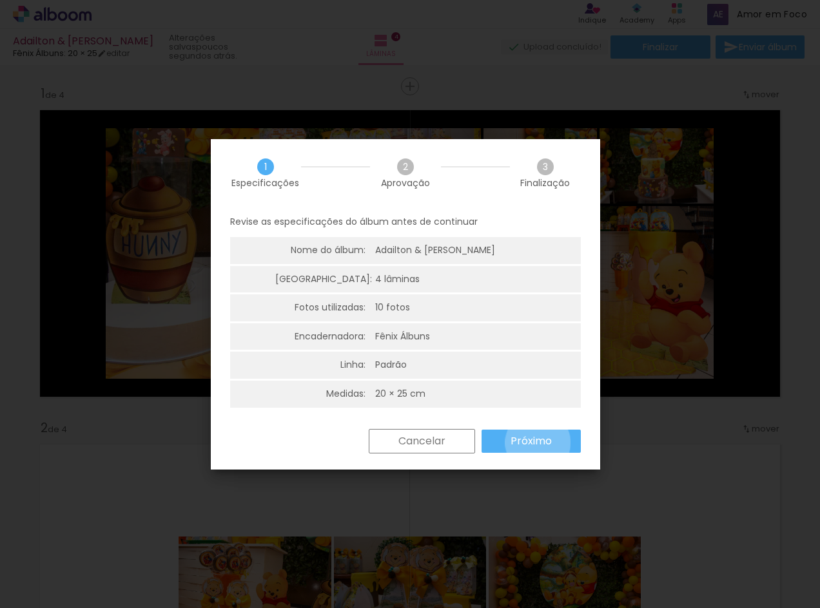
click at [0, 0] on slot "Próximo" at bounding box center [0, 0] width 0 height 0
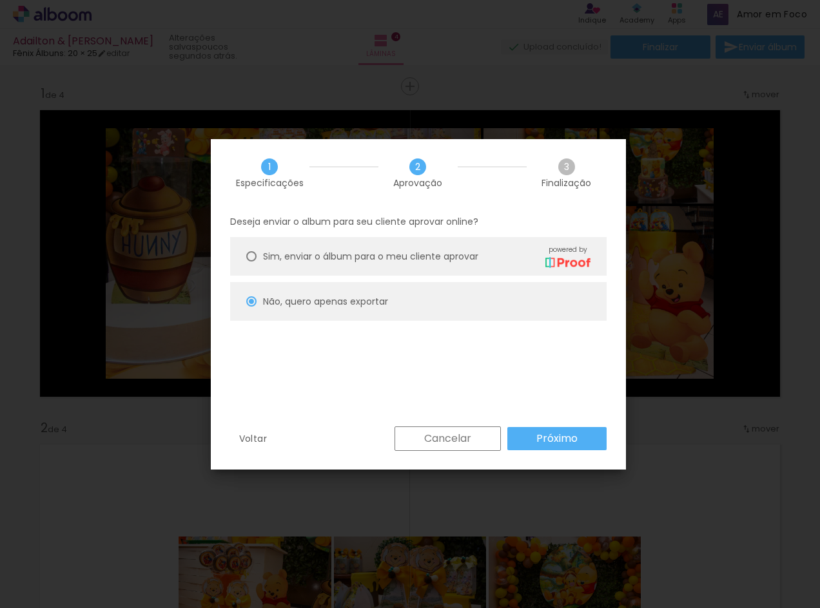
click at [532, 435] on paper-button "Próximo" at bounding box center [556, 438] width 99 height 23
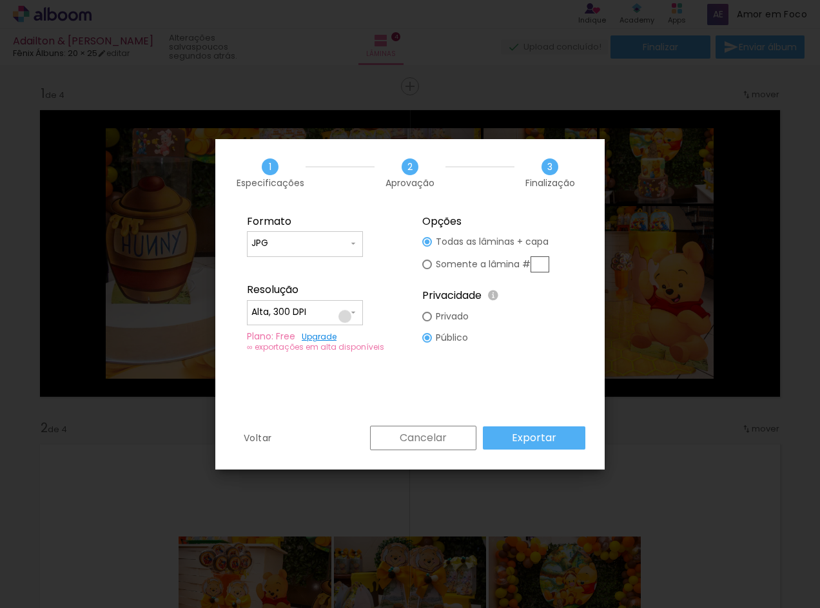
click at [345, 316] on input "Alta, 300 DPI" at bounding box center [299, 312] width 97 height 13
click at [346, 333] on paper-item "Baixa" at bounding box center [305, 337] width 116 height 26
type input "Baixa"
click at [0, 0] on slot "Exportar" at bounding box center [0, 0] width 0 height 0
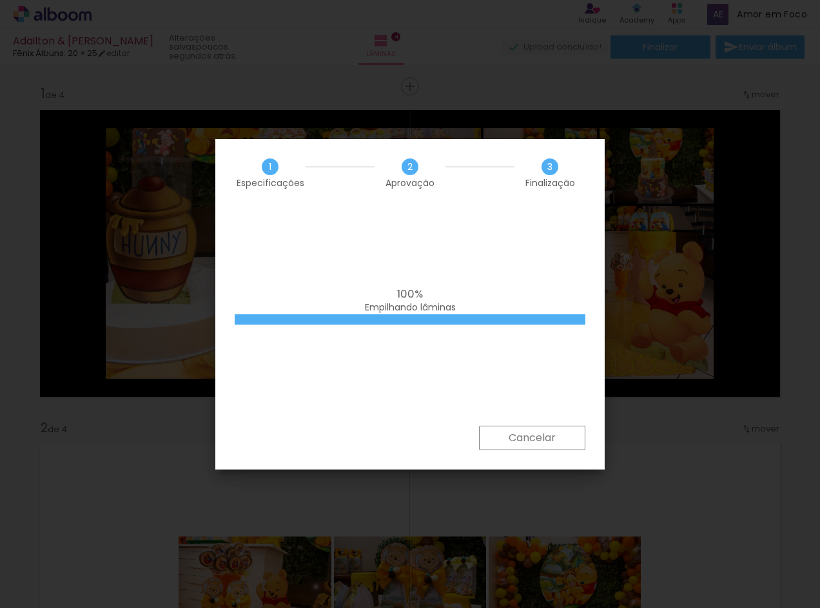
click at [375, 302] on span "Empilhando lâminas" at bounding box center [410, 307] width 91 height 13
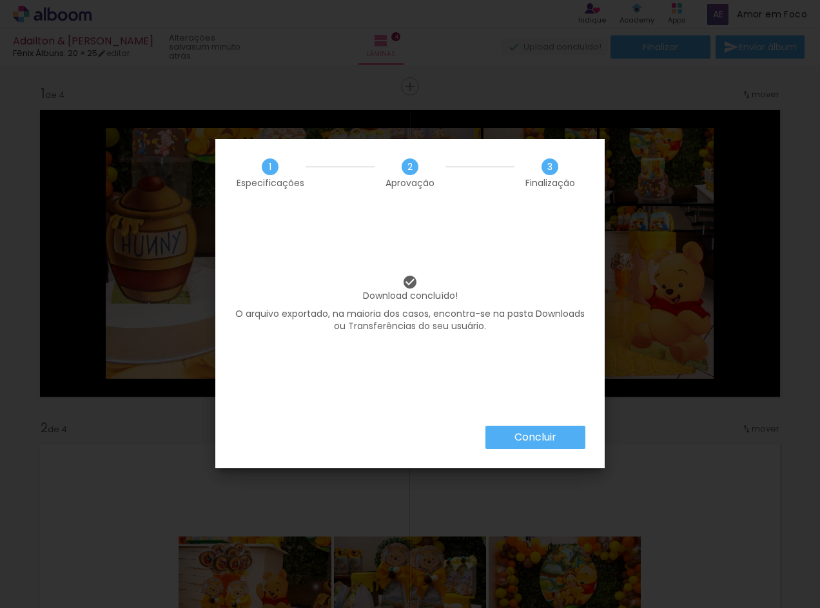
click at [0, 0] on slot "Concluir" at bounding box center [0, 0] width 0 height 0
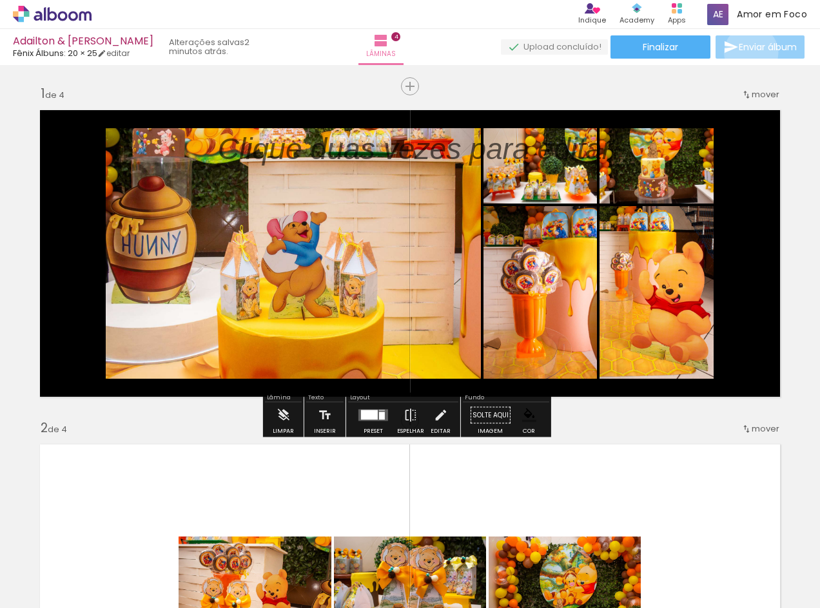
click at [748, 52] on span "Enviar álbum" at bounding box center [768, 47] width 58 height 9
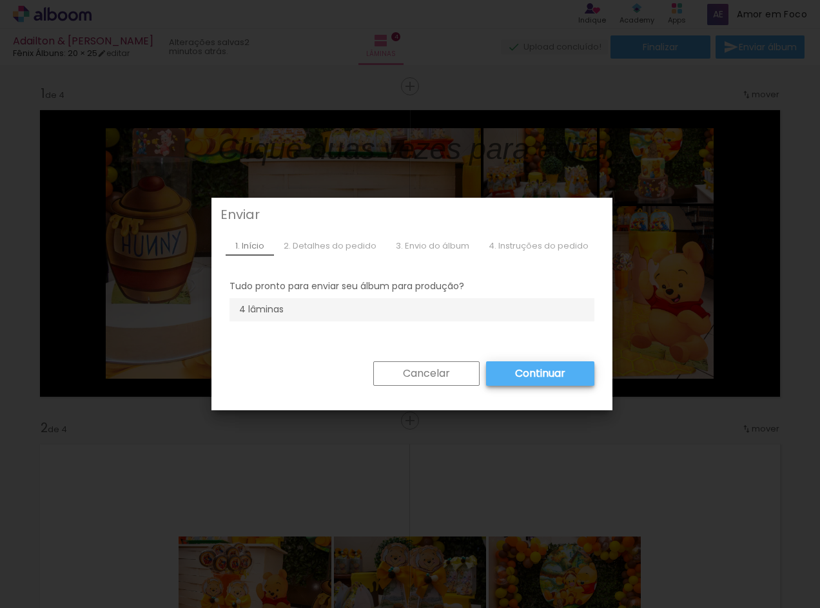
click at [0, 0] on slot "Cancelar" at bounding box center [0, 0] width 0 height 0
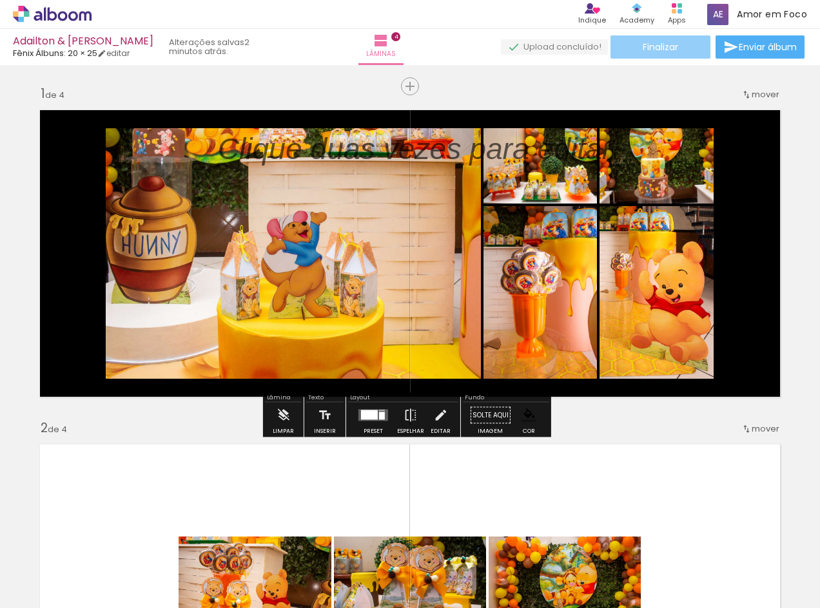
click at [644, 50] on span "Finalizar" at bounding box center [660, 47] width 35 height 9
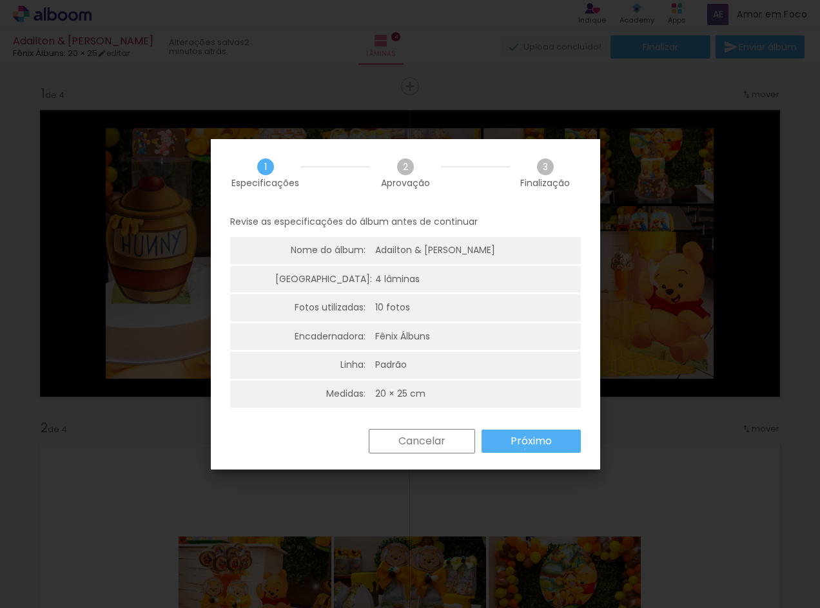
click at [525, 449] on paper-button "Próximo" at bounding box center [530, 441] width 99 height 23
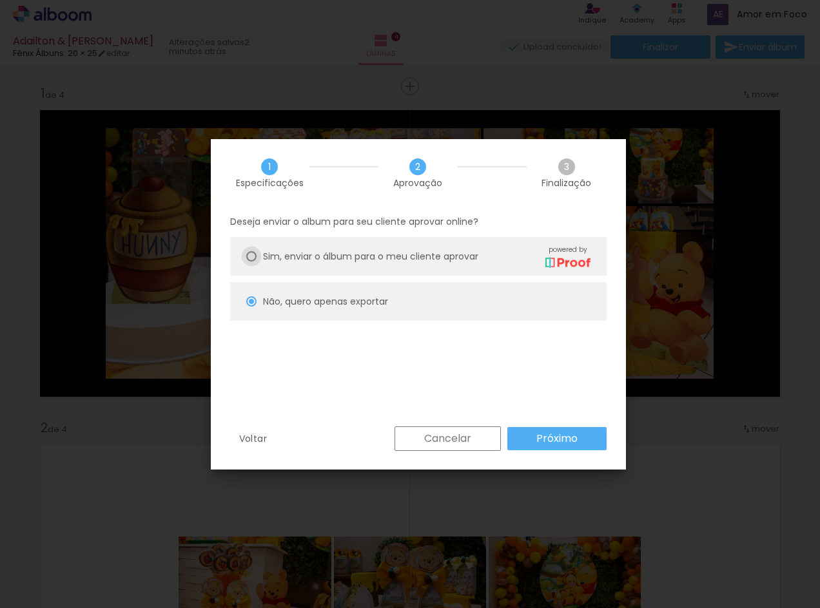
click at [249, 256] on div at bounding box center [251, 256] width 10 height 10
type paper-radio-button "on"
click at [254, 301] on div at bounding box center [251, 301] width 10 height 10
click at [0, 0] on slot "Próximo" at bounding box center [0, 0] width 0 height 0
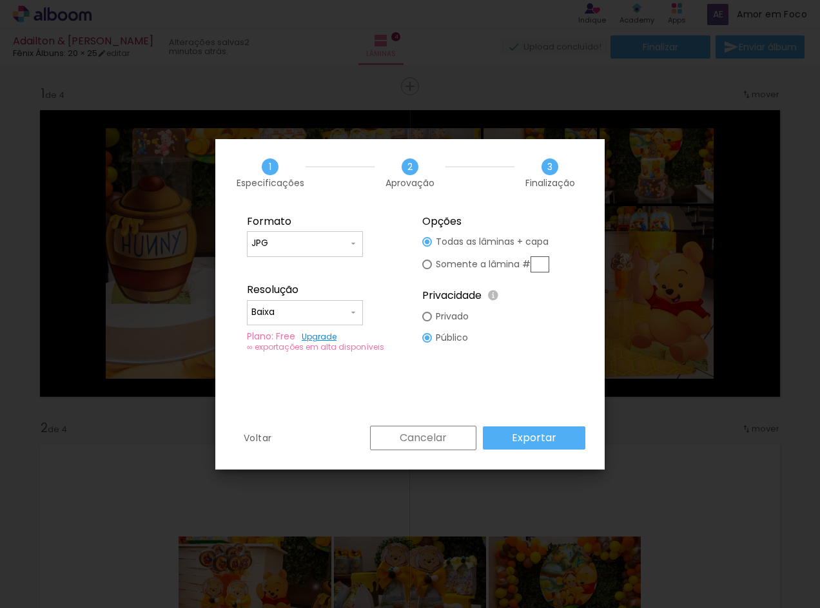
click at [333, 247] on input "JPG" at bounding box center [299, 243] width 97 height 13
click at [387, 261] on fieldset "Formato JPG PDF Resolução Alta, 300 DPI Baixa Plano: Free Upgrade ∞ exportações…" at bounding box center [322, 284] width 173 height 154
click at [346, 307] on input "Baixa" at bounding box center [299, 312] width 97 height 13
click at [345, 307] on paper-item "Alta, 300 DPI" at bounding box center [305, 311] width 116 height 26
type input "Alta, 300 DPI"
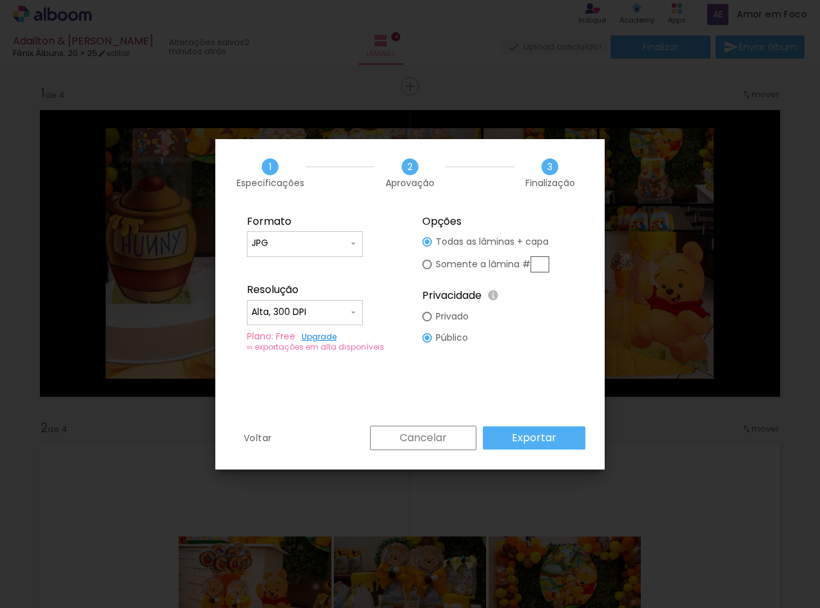
click at [343, 246] on input "JPG" at bounding box center [299, 243] width 97 height 13
click at [333, 269] on paper-item "PDF" at bounding box center [305, 268] width 116 height 26
type input "PDF"
click at [0, 0] on slot "Exportar" at bounding box center [0, 0] width 0 height 0
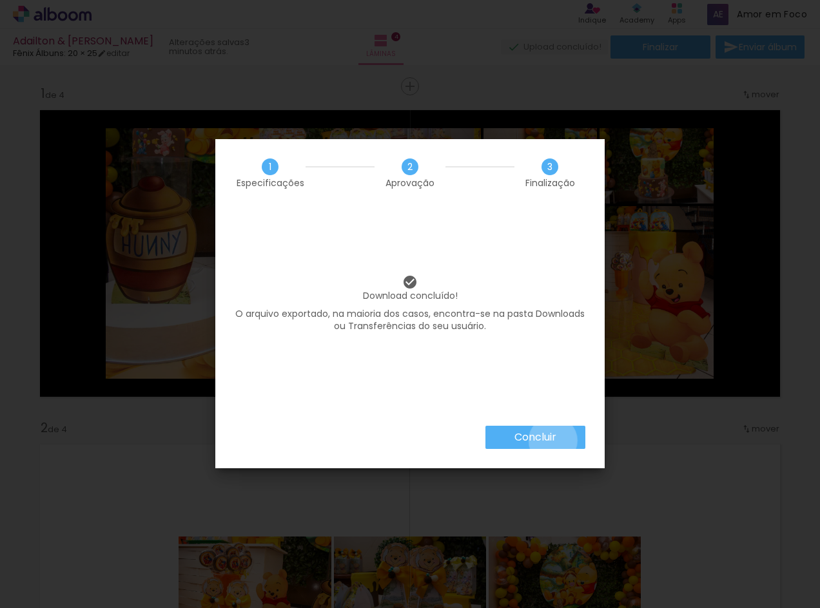
click at [0, 0] on slot "Concluir" at bounding box center [0, 0] width 0 height 0
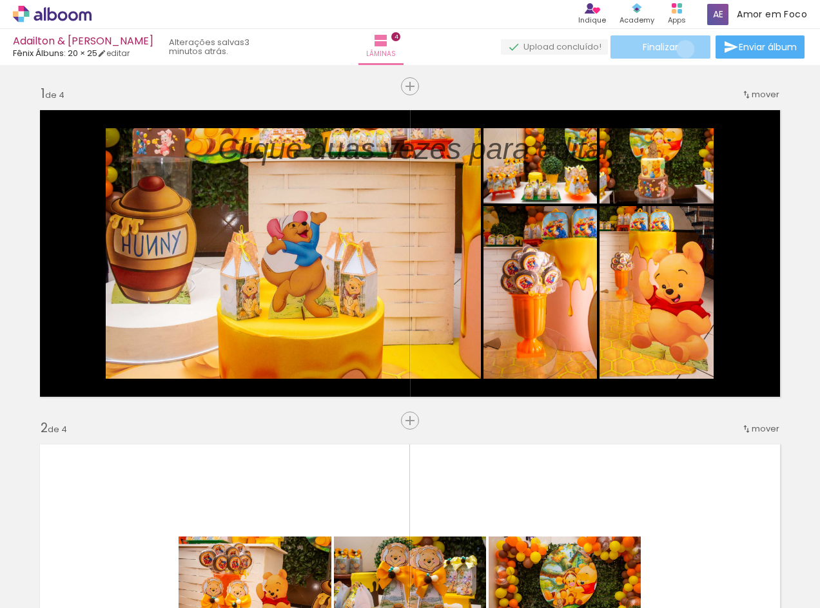
click at [681, 49] on paper-button "Finalizar" at bounding box center [660, 46] width 100 height 23
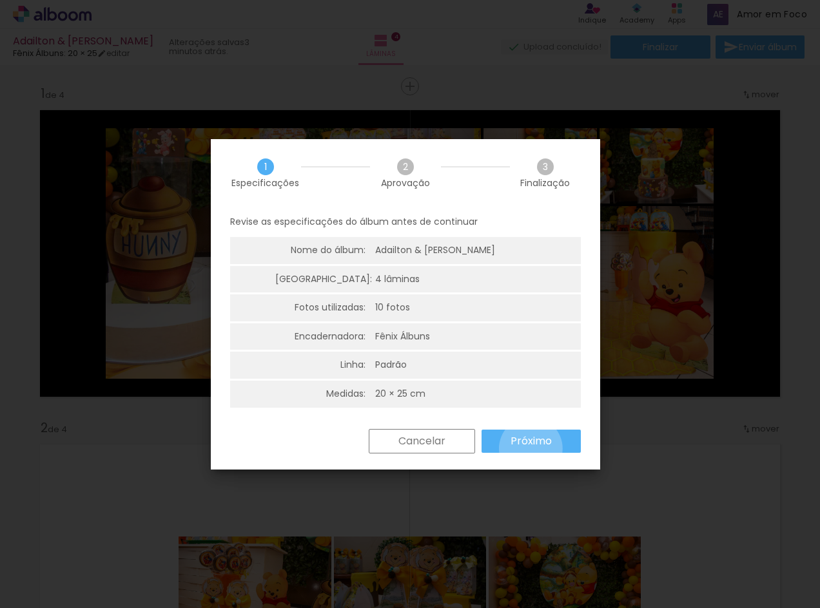
click at [530, 449] on paper-button "Próximo" at bounding box center [530, 441] width 99 height 23
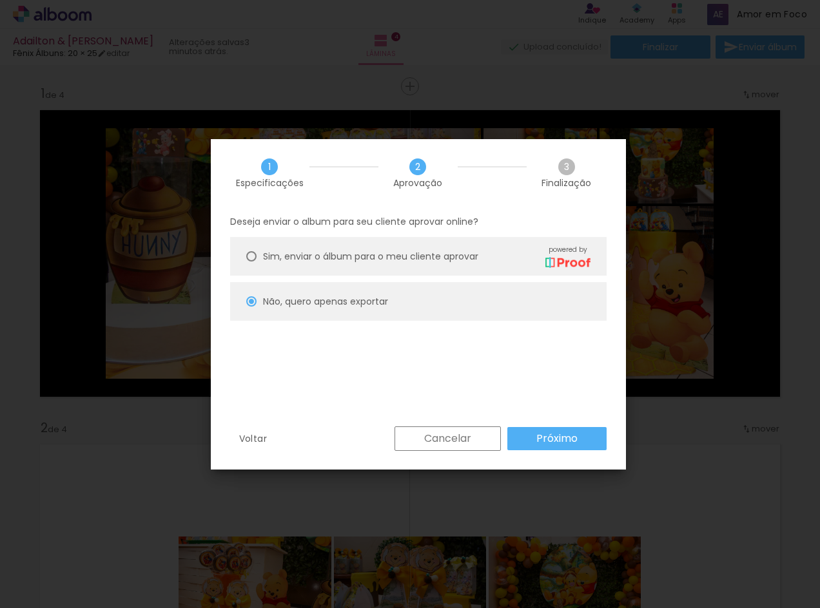
drag, startPoint x: 252, startPoint y: 255, endPoint x: 309, endPoint y: 296, distance: 70.5
click at [253, 256] on div at bounding box center [251, 256] width 10 height 10
click at [0, 0] on slot "Próximo" at bounding box center [0, 0] width 0 height 0
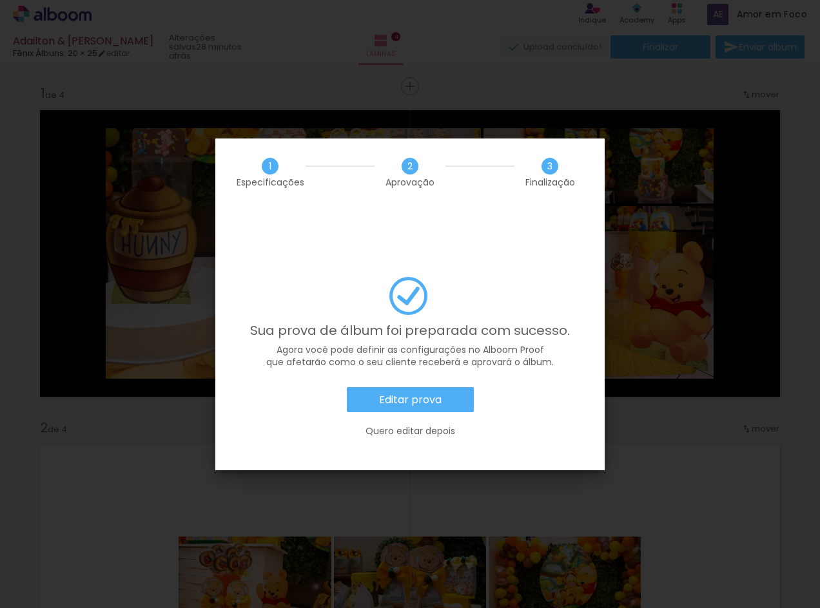
click at [0, 0] on slot "Editar prova" at bounding box center [0, 0] width 0 height 0
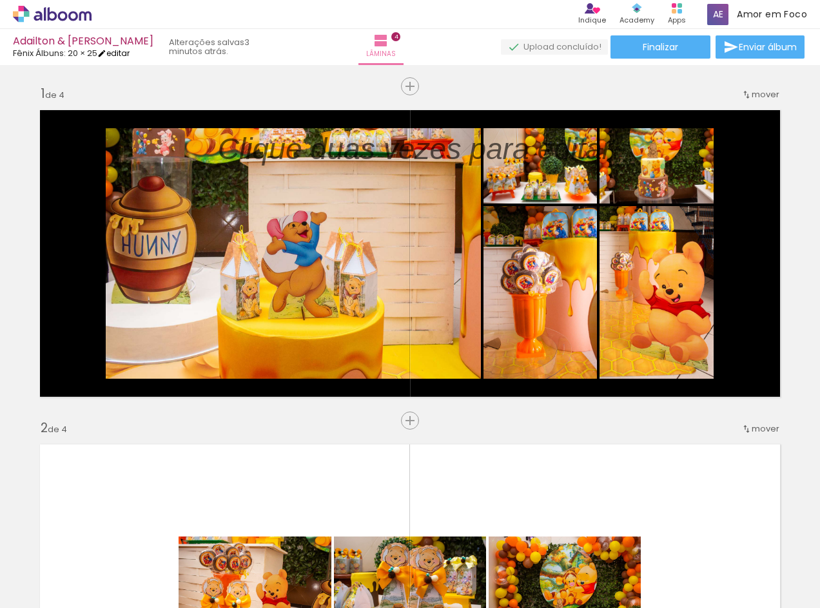
click at [106, 55] on iron-icon at bounding box center [101, 53] width 9 height 9
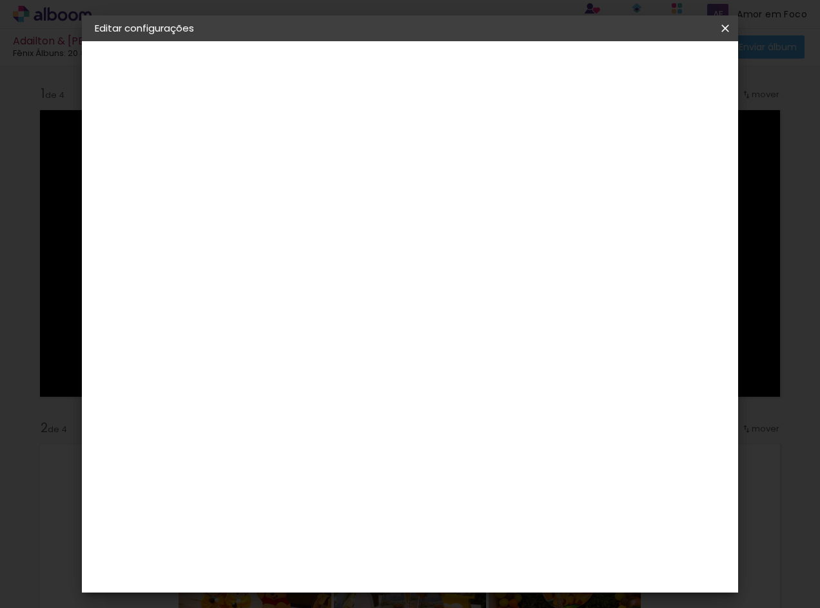
click at [134, 164] on div "Fênix Álbuns" at bounding box center [137, 159] width 30 height 18
click at [353, 217] on paper-item "Clic Pro" at bounding box center [338, 234] width 139 height 34
click at [547, 76] on paper-button "Avançar" at bounding box center [514, 68] width 63 height 22
click at [356, 215] on input "text" at bounding box center [330, 225] width 50 height 20
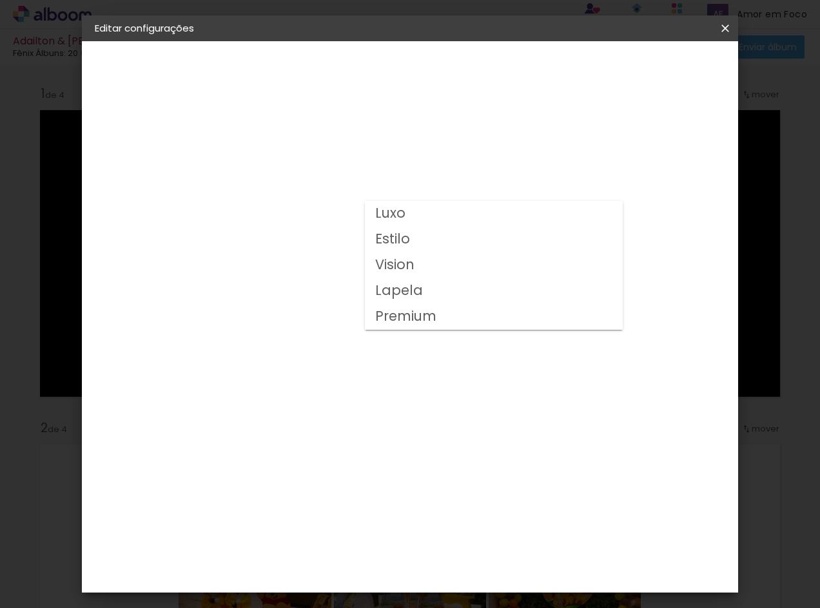
click at [476, 214] on paper-item "Luxo" at bounding box center [494, 214] width 258 height 26
type input "Luxo"
click at [325, 270] on div at bounding box center [316, 270] width 15 height 10
click at [392, 272] on div "Horizontal" at bounding box center [363, 266] width 60 height 28
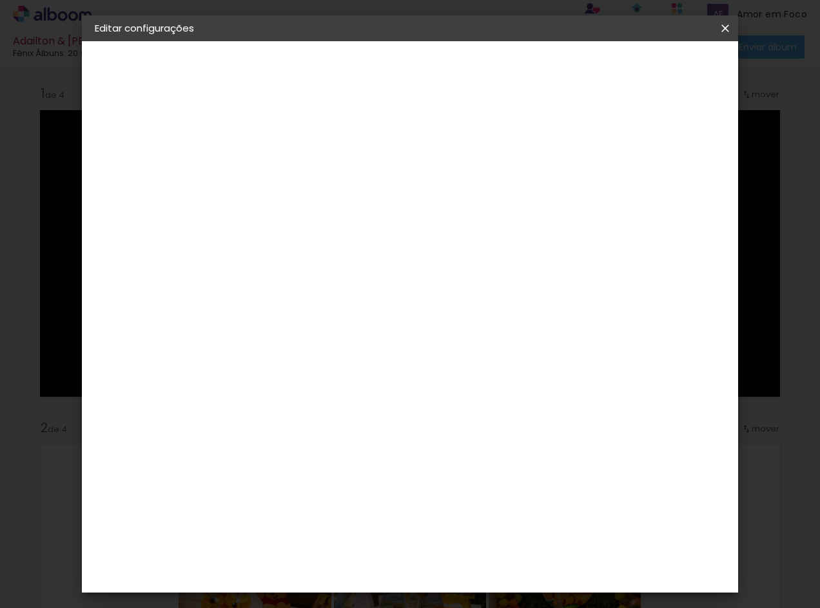
click at [392, 296] on div "Quadrado" at bounding box center [363, 311] width 60 height 31
click at [322, 309] on div at bounding box center [315, 315] width 13 height 13
click at [392, 380] on span "20 × 20" at bounding box center [363, 397] width 60 height 34
click at [0, 0] on slot "Avançar" at bounding box center [0, 0] width 0 height 0
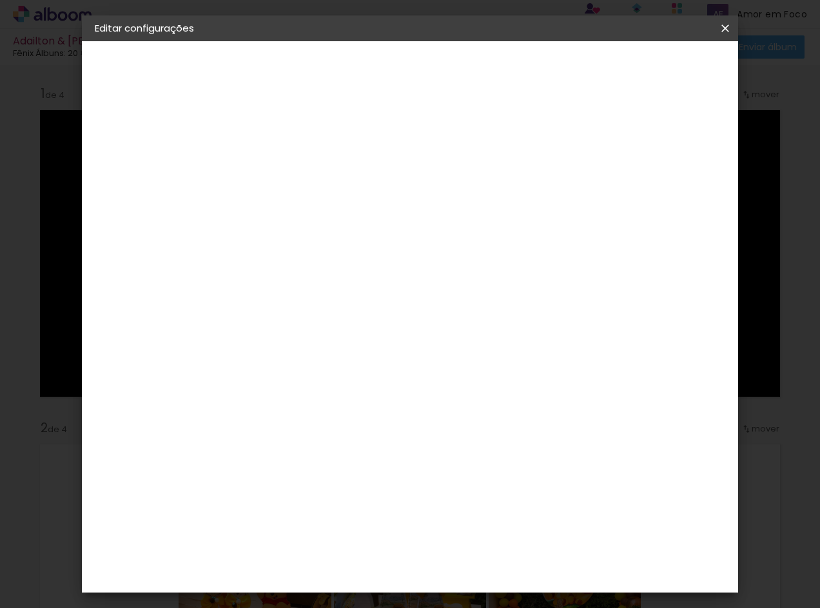
click at [0, 0] on slot "Mostrar sangria" at bounding box center [0, 0] width 0 height 0
type paper-checkbox "on"
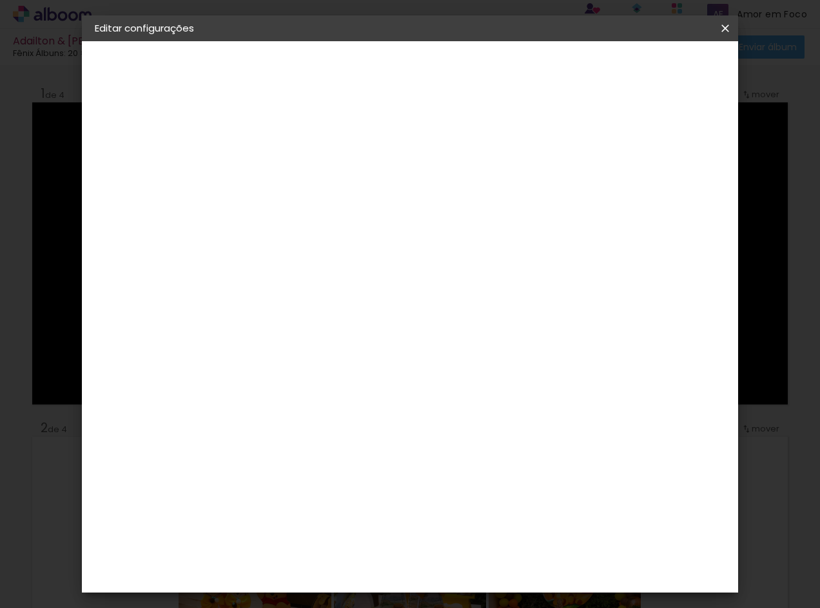
click at [0, 0] on slot "Mostrar sangria" at bounding box center [0, 0] width 0 height 0
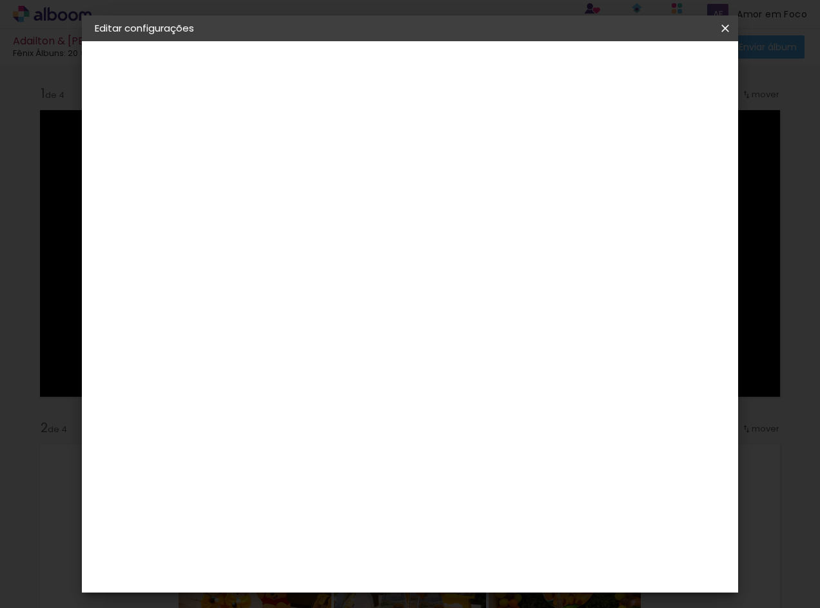
click at [571, 140] on div at bounding box center [565, 139] width 12 height 12
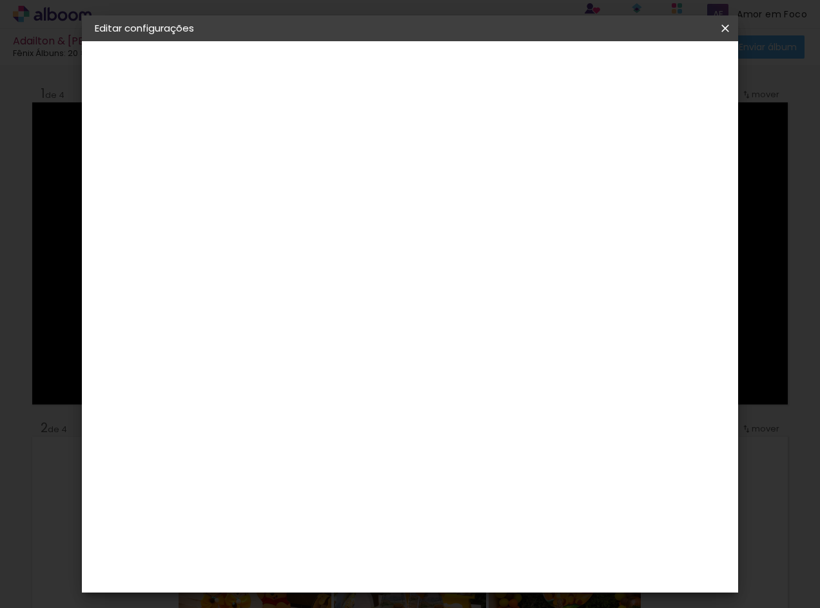
click at [571, 140] on div at bounding box center [565, 139] width 12 height 12
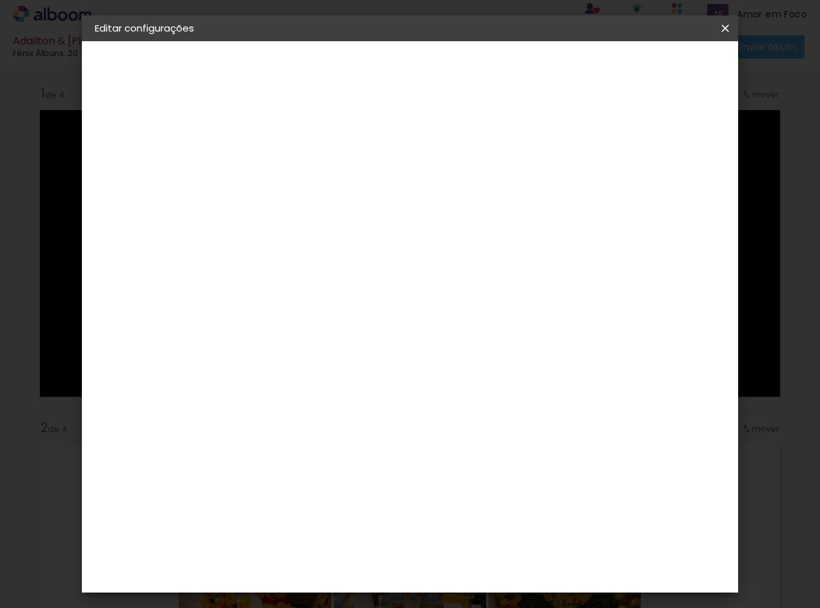
click at [644, 68] on span "Salvar configurações" at bounding box center [596, 73] width 93 height 18
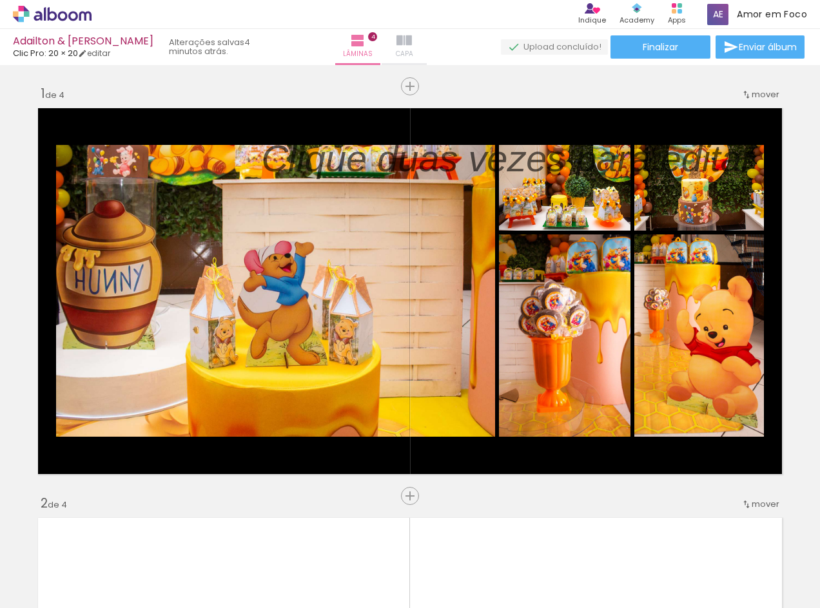
click at [401, 47] on iron-icon at bounding box center [403, 40] width 15 height 15
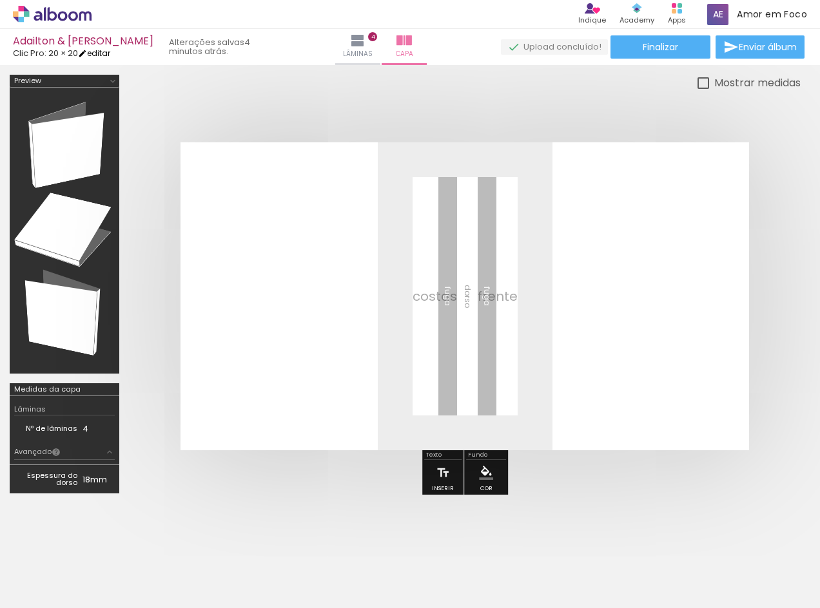
click at [87, 55] on iron-icon at bounding box center [82, 53] width 9 height 9
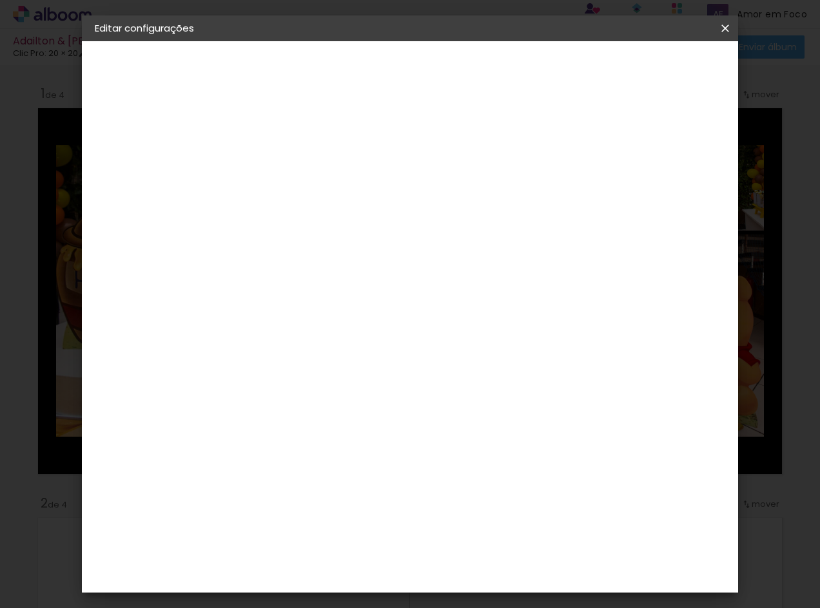
click at [139, 160] on div "Clic Pro" at bounding box center [130, 159] width 17 height 18
click at [407, 297] on paper-item "3ZERO5" at bounding box center [338, 291] width 139 height 28
click at [0, 0] on slot "Avançar" at bounding box center [0, 0] width 0 height 0
click at [356, 215] on input "text" at bounding box center [330, 225] width 50 height 20
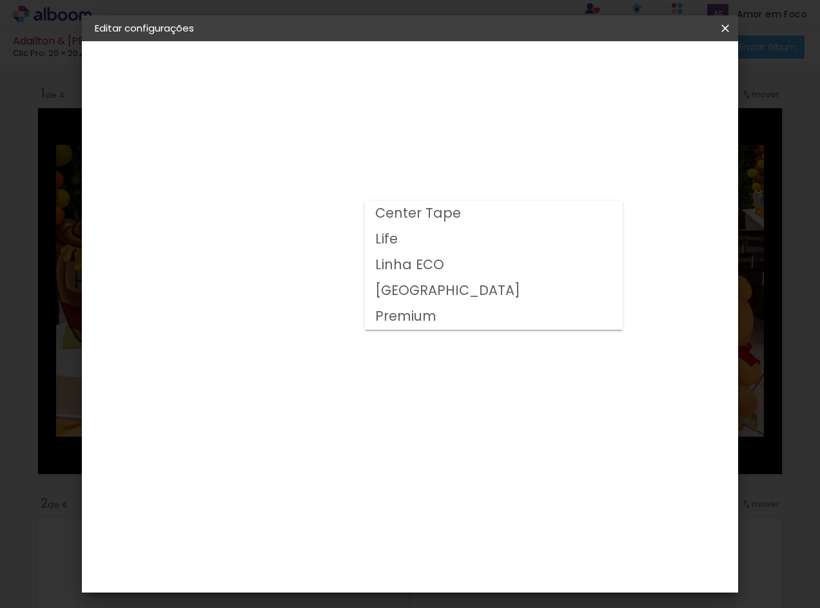
click at [0, 0] on slot "Premium" at bounding box center [0, 0] width 0 height 0
type input "Premium"
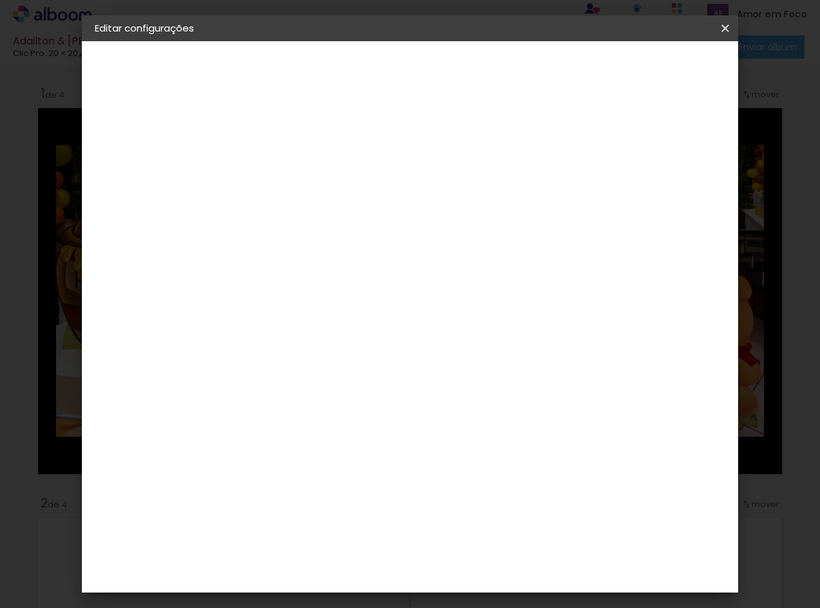
click at [392, 518] on span "20 × 20" at bounding box center [363, 535] width 60 height 34
click at [0, 0] on slot "Avançar" at bounding box center [0, 0] width 0 height 0
click at [644, 72] on span "Salvar configurações" at bounding box center [596, 73] width 93 height 18
